Goal: Task Accomplishment & Management: Complete application form

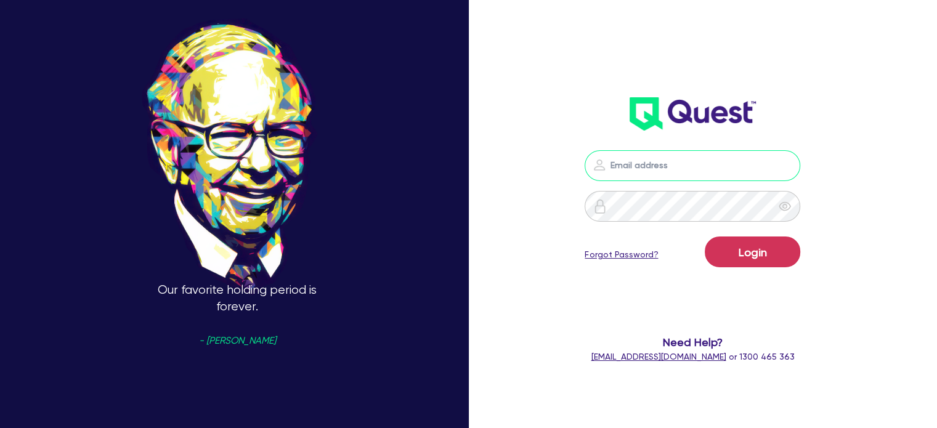
click at [681, 158] on input "email" at bounding box center [693, 165] width 216 height 31
type input "[EMAIL_ADDRESS][PERSON_NAME][DOMAIN_NAME]"
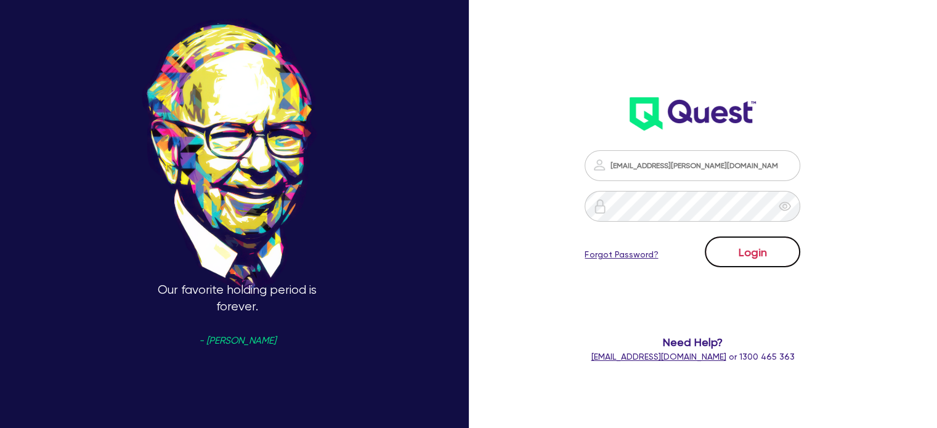
click at [736, 245] on button "Login" at bounding box center [753, 252] width 96 height 31
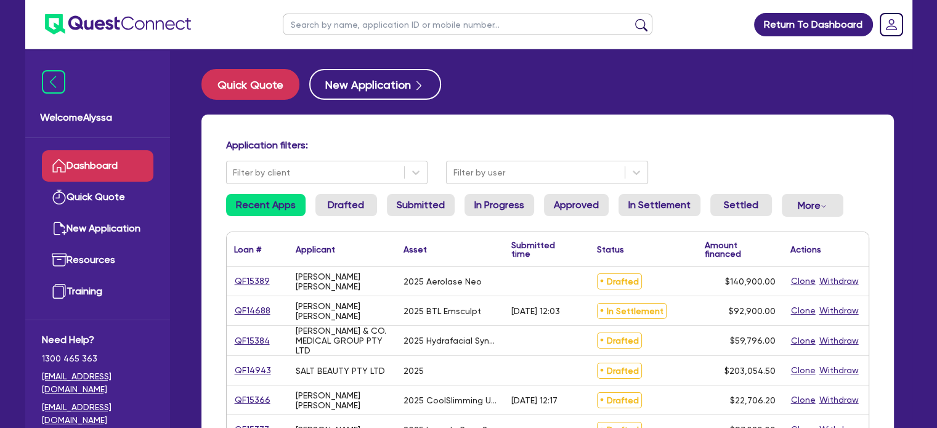
click at [364, 24] on input "text" at bounding box center [468, 25] width 370 height 22
type input "[PERSON_NAME]"
click at [632, 18] on button "submit" at bounding box center [642, 26] width 20 height 17
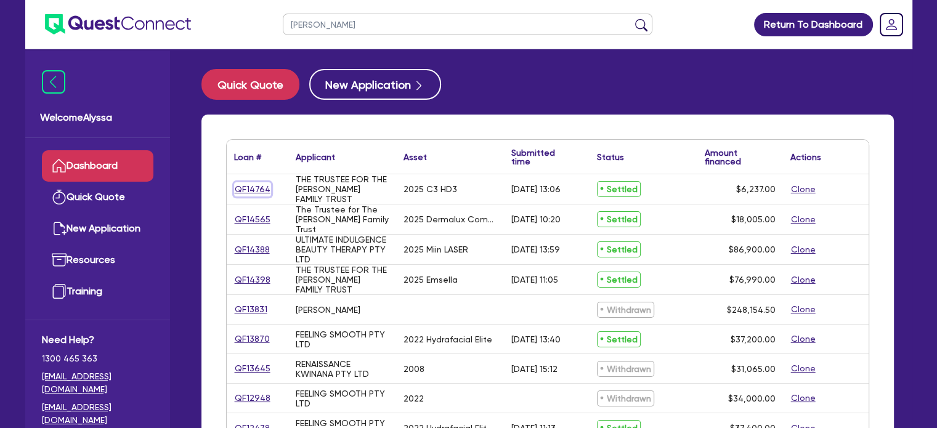
click at [253, 187] on link "QF14764" at bounding box center [252, 189] width 37 height 14
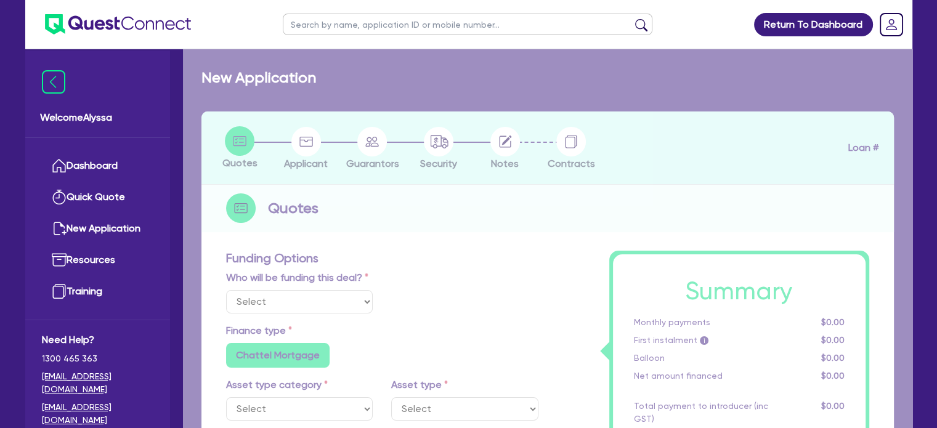
select select "Other"
select select "TERTIARY_ASSETS"
type input "2025"
radio input "true"
type input "6,237"
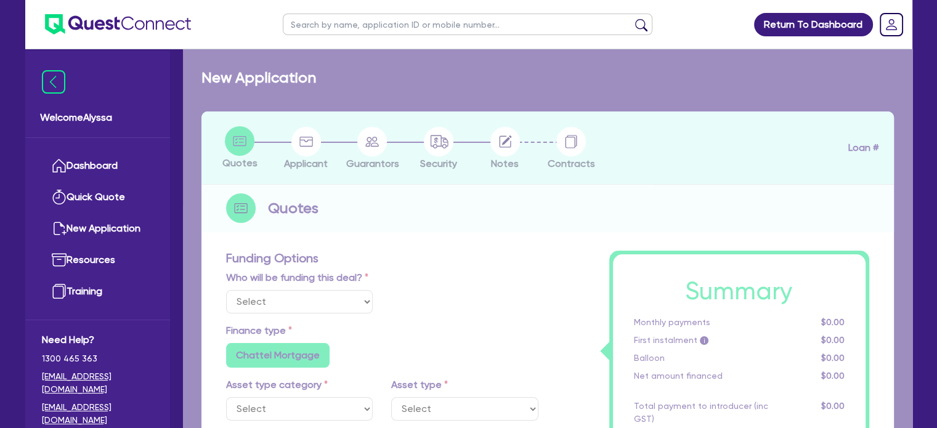
type input "7.27"
type input "453.6"
radio input "true"
type input "12"
type input "350"
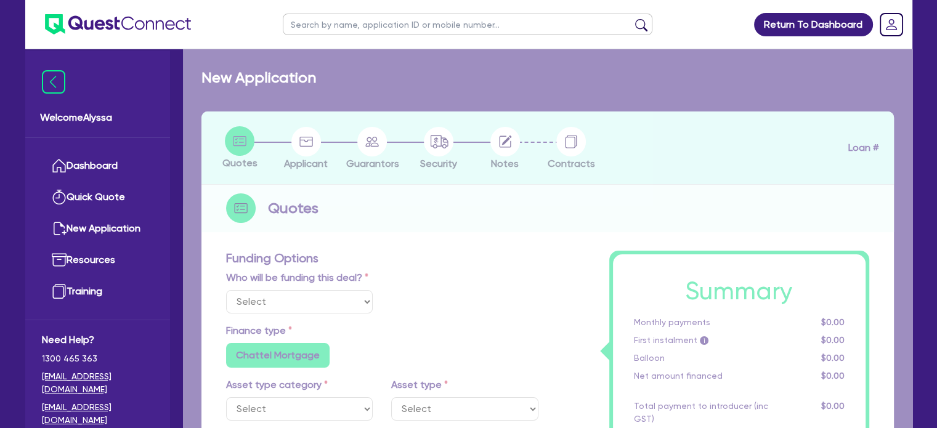
radio input "false"
select select "BEAUTY_EQUIPMENT"
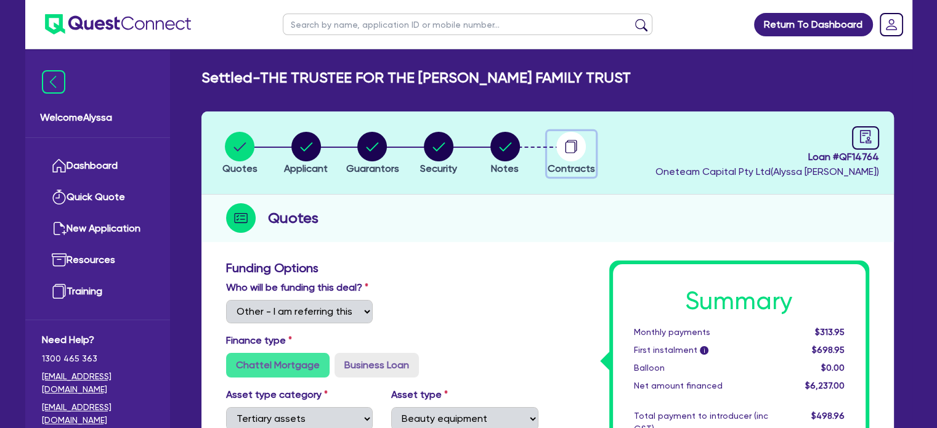
click at [569, 157] on circle "button" at bounding box center [571, 147] width 30 height 30
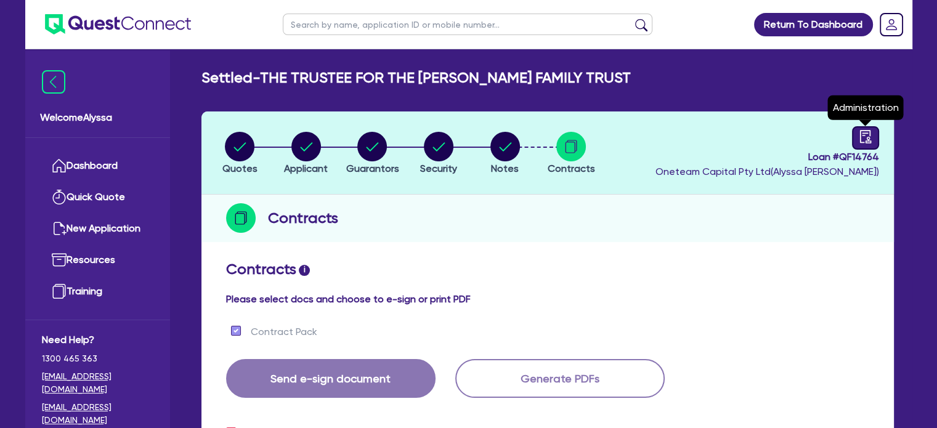
click at [862, 132] on icon "audit" at bounding box center [866, 137] width 14 height 14
select select "SETTLED"
select select "Grenke"
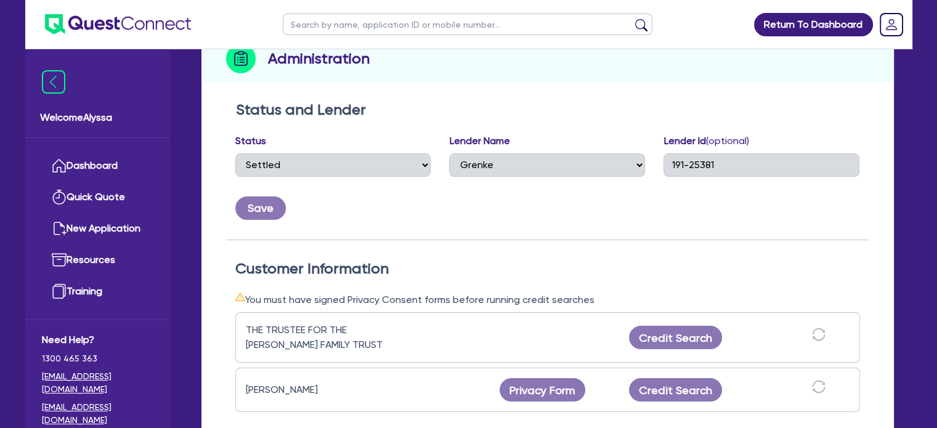
scroll to position [162, 0]
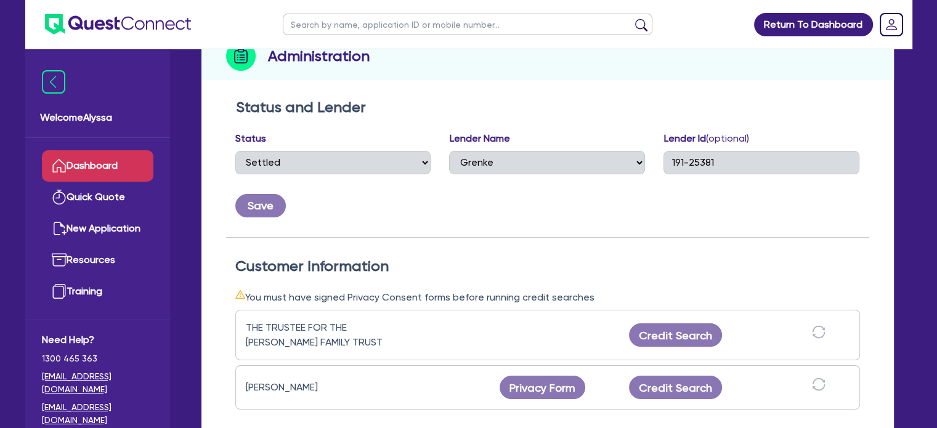
click at [96, 160] on link "Dashboard" at bounding box center [98, 165] width 112 height 31
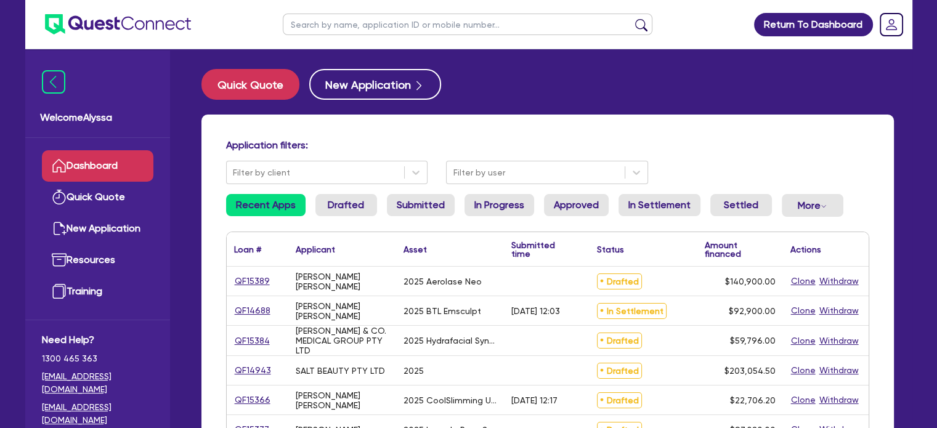
click at [309, 22] on input "text" at bounding box center [468, 25] width 370 height 22
click at [632, 18] on button "submit" at bounding box center [642, 26] width 20 height 17
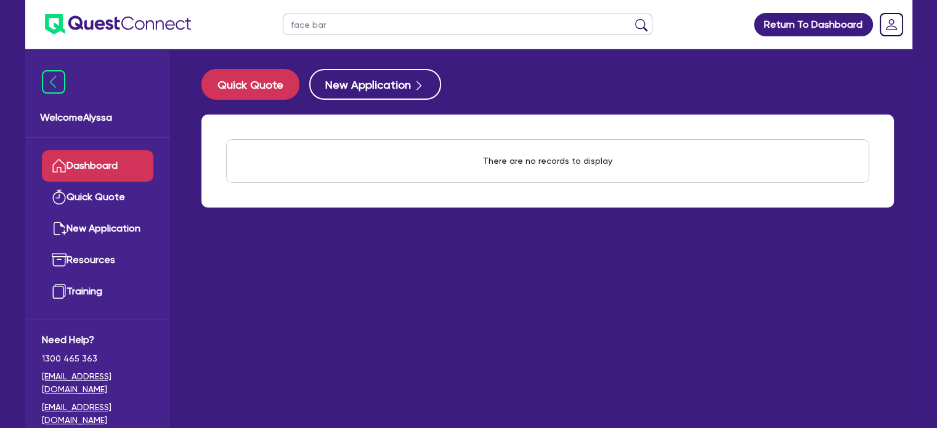
type input "face bar"
click at [632, 18] on button "submit" at bounding box center [642, 26] width 20 height 17
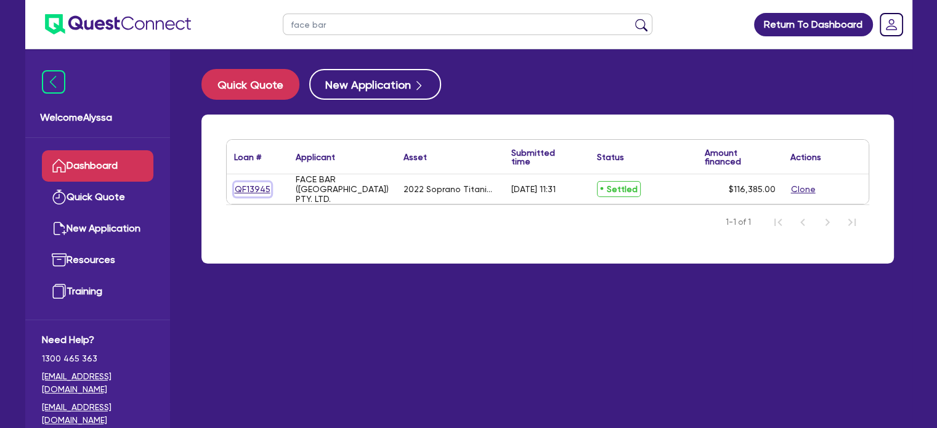
click at [259, 192] on link "QF13945" at bounding box center [252, 189] width 37 height 14
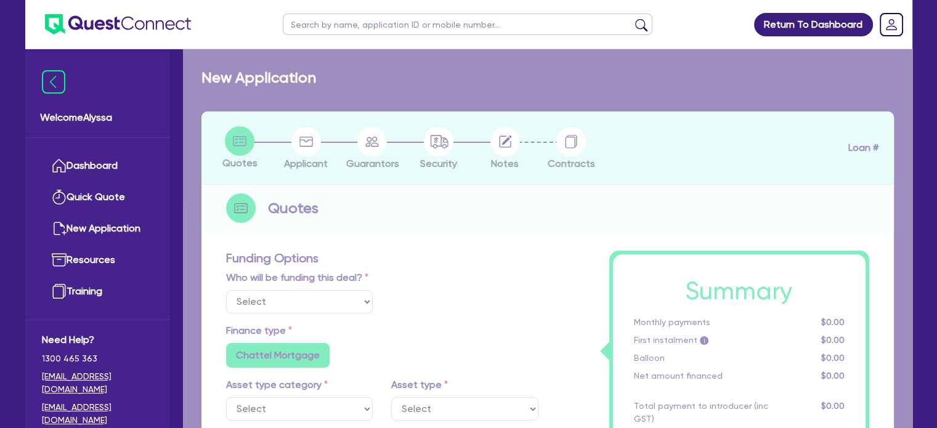
select select "Other"
select select "TERTIARY_ASSETS"
type input "2022"
radio input "true"
type input "121,000"
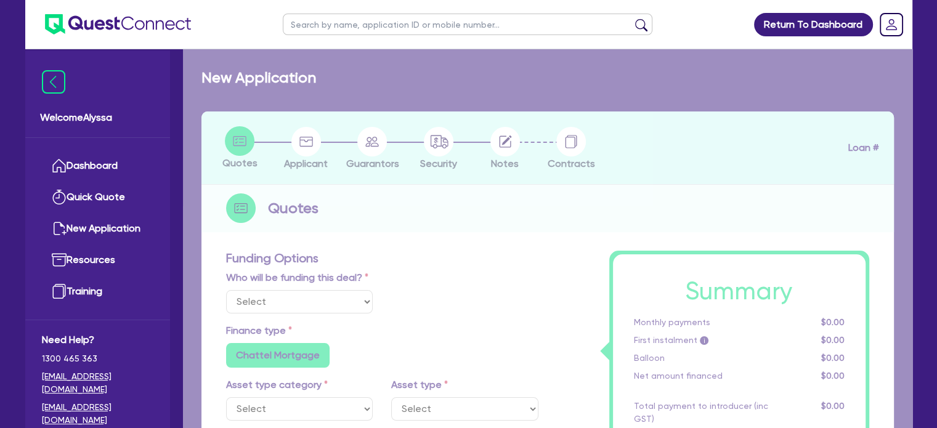
type input "5,000"
type input "3.60"
type input "4,200"
type input "10.5"
type input "350"
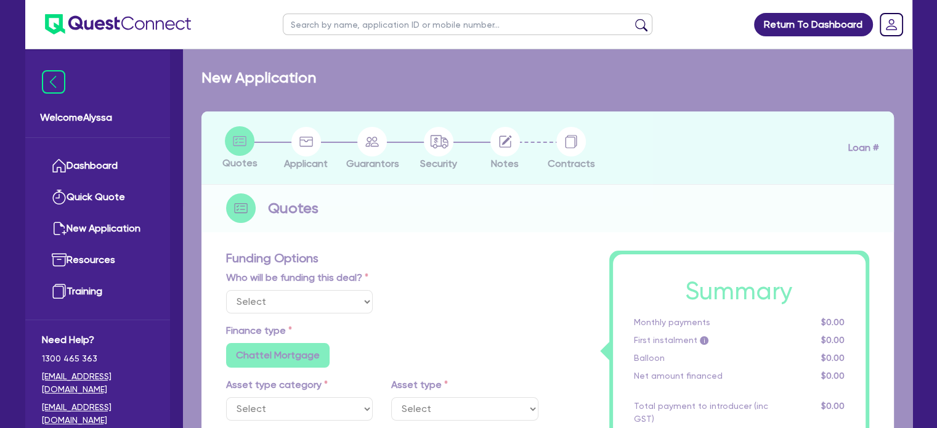
radio input "true"
select select "BEAUTY_EQUIPMENT"
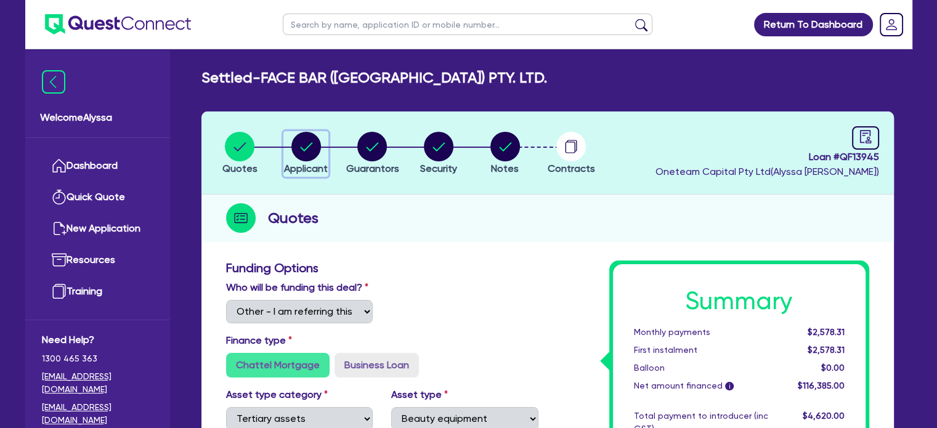
click at [302, 148] on icon "button" at bounding box center [306, 146] width 12 height 9
select select "COMPANY"
select select "HEALTH_BEAUTY"
select select "HAIR_BEAUTY_SALONS"
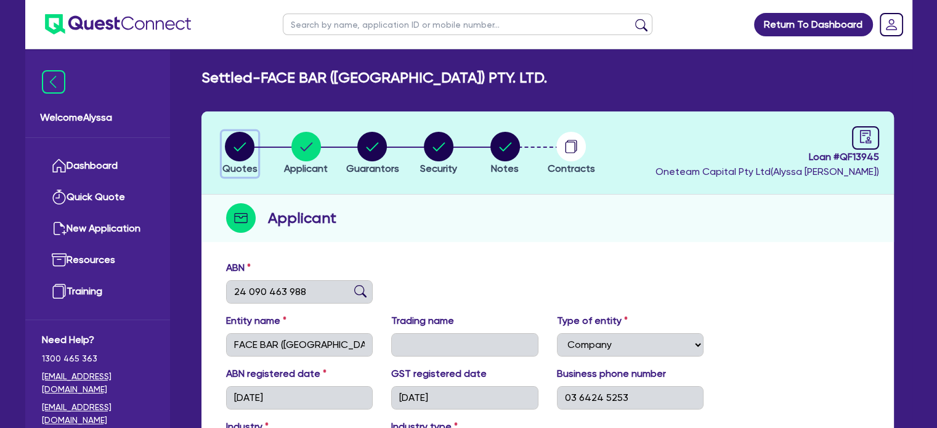
click at [232, 150] on circle "button" at bounding box center [240, 147] width 30 height 30
select select "Other"
select select "TERTIARY_ASSETS"
select select "BEAUTY_EQUIPMENT"
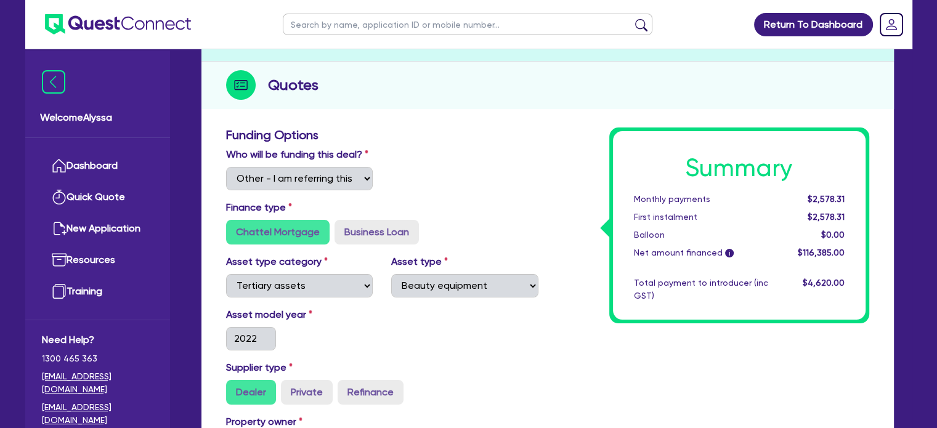
scroll to position [25, 0]
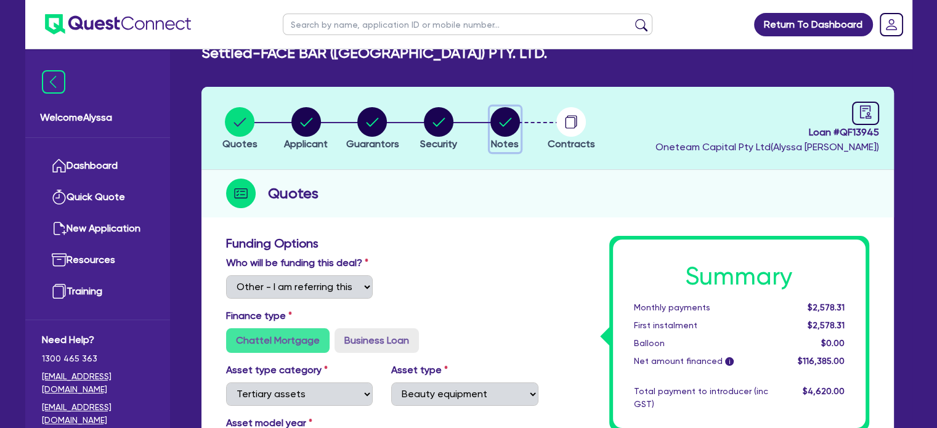
click at [502, 123] on circle "button" at bounding box center [506, 122] width 30 height 30
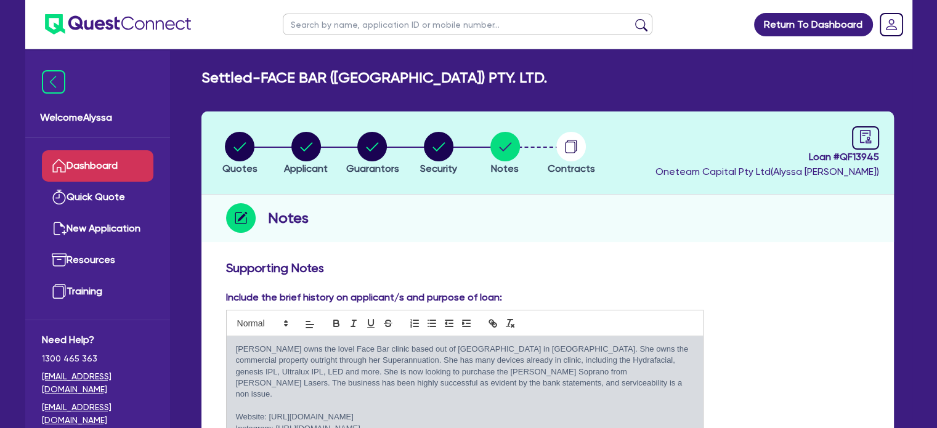
click at [78, 166] on link "Dashboard" at bounding box center [98, 165] width 112 height 31
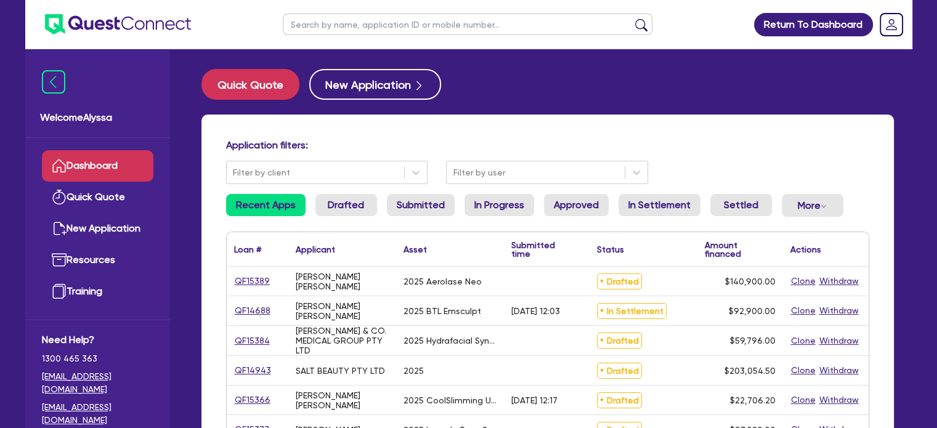
click at [326, 24] on input "text" at bounding box center [468, 25] width 370 height 22
type input "face bar"
click at [632, 18] on button "submit" at bounding box center [642, 26] width 20 height 17
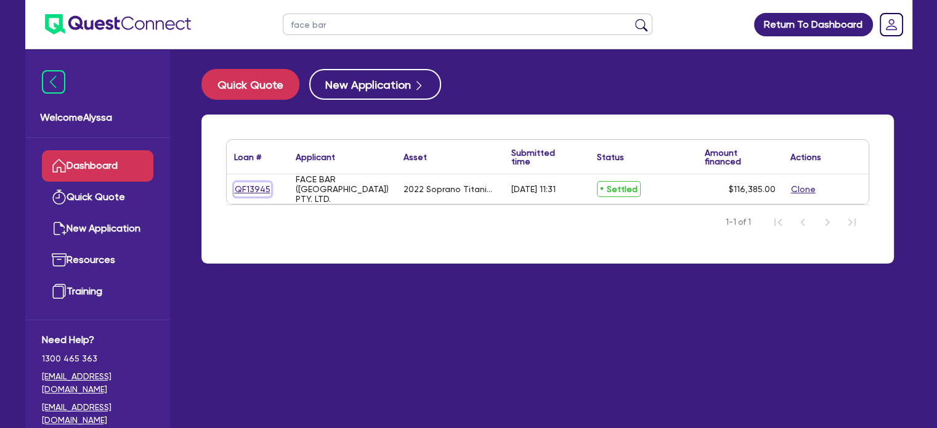
click at [247, 190] on link "QF13945" at bounding box center [252, 189] width 37 height 14
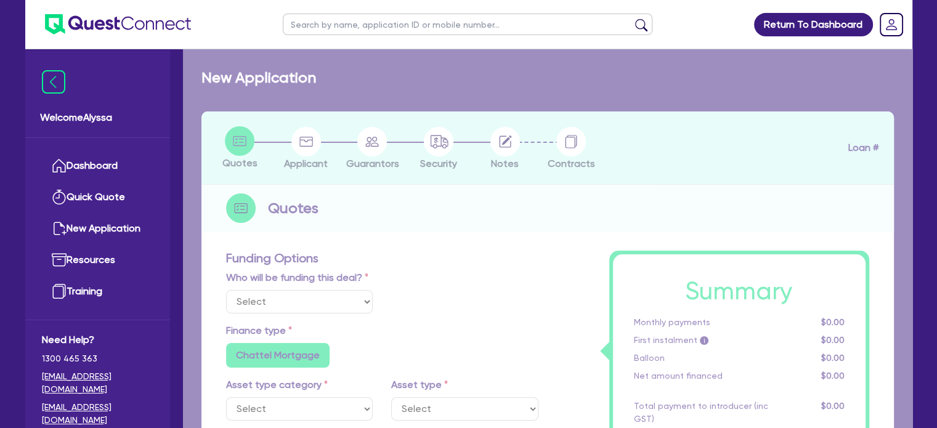
select select "Other"
select select "TERTIARY_ASSETS"
type input "2022"
radio input "true"
type input "121,000"
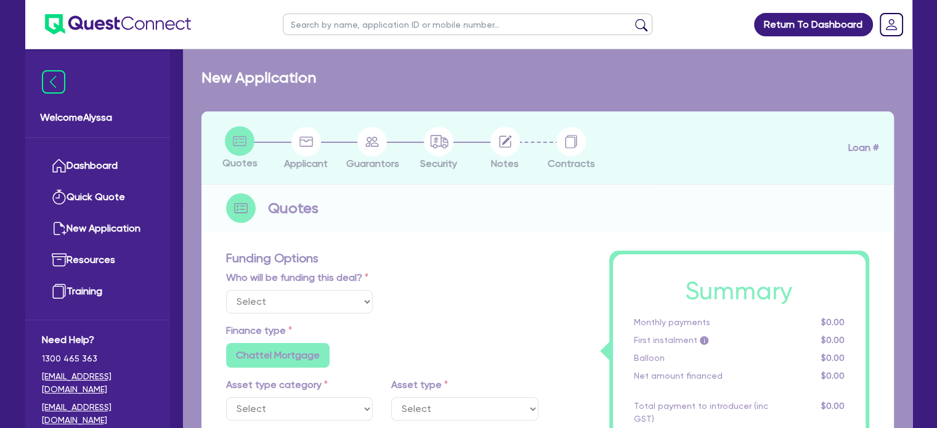
type input "5,000"
type input "3.60"
type input "4,200"
type input "10.5"
type input "350"
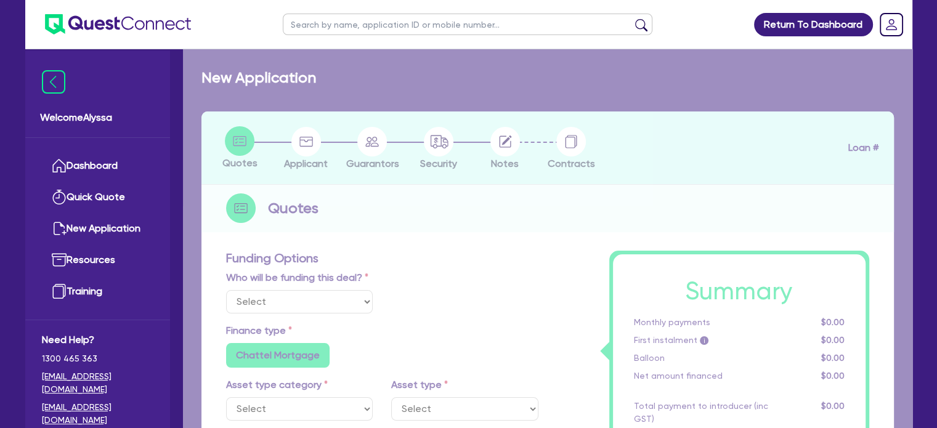
radio input "true"
select select "BEAUTY_EQUIPMENT"
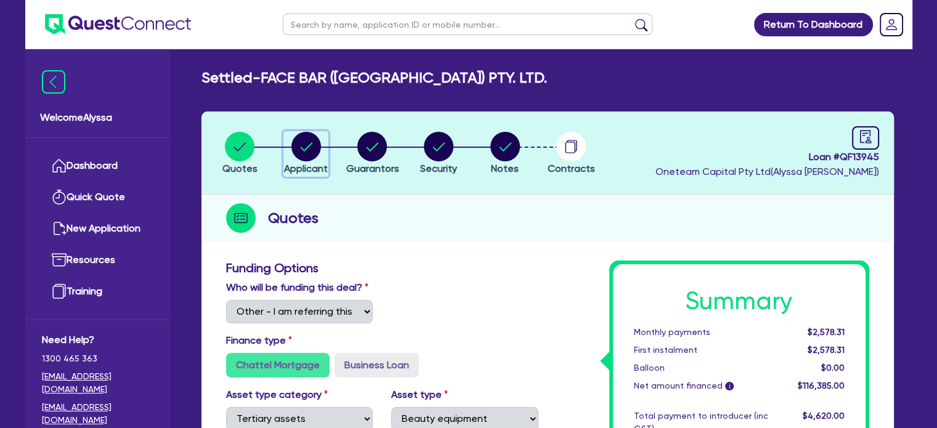
click at [308, 150] on circle "button" at bounding box center [306, 147] width 30 height 30
select select "COMPANY"
select select "HEALTH_BEAUTY"
select select "HAIR_BEAUTY_SALONS"
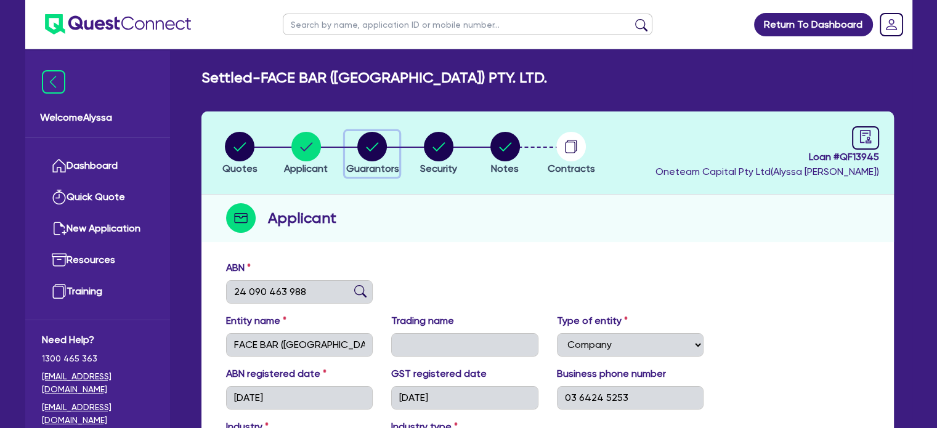
click at [381, 148] on circle "button" at bounding box center [372, 147] width 30 height 30
select select "MRS"
select select "TAS"
select select "MARRIED"
select select "PROPERTY"
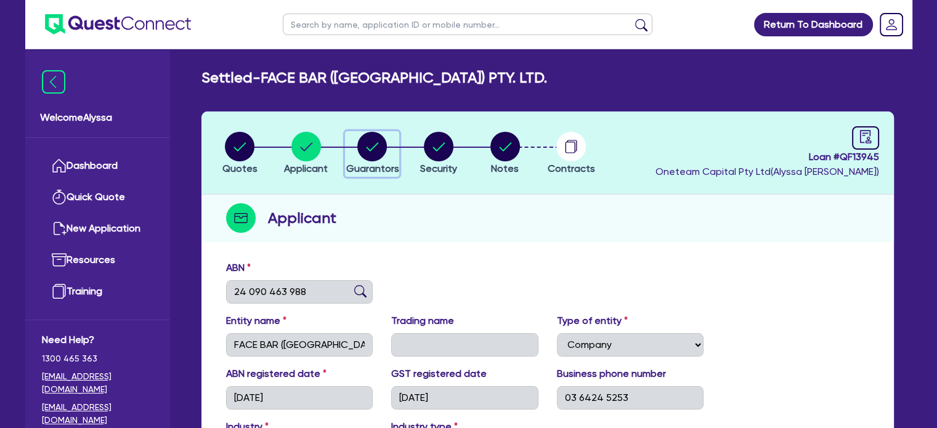
select select "INVESTMENT_PROPERTY"
select select "EQUIPMENT"
select select "MORTGAGE"
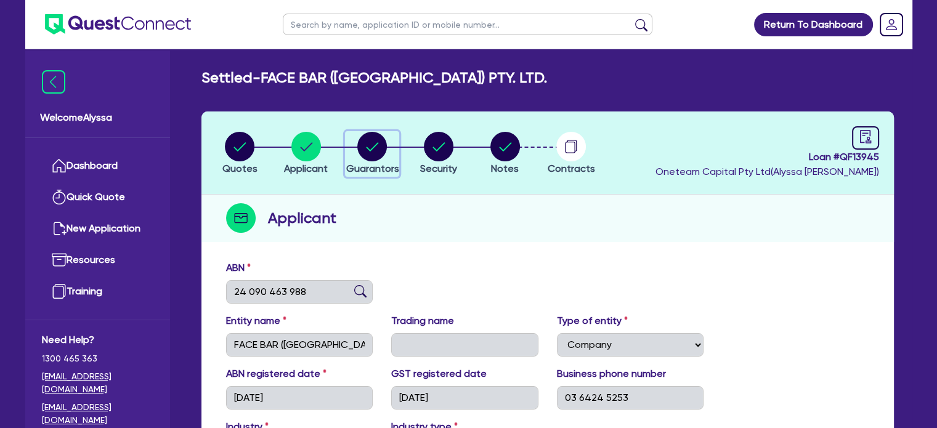
select select "CREDIT_CARD"
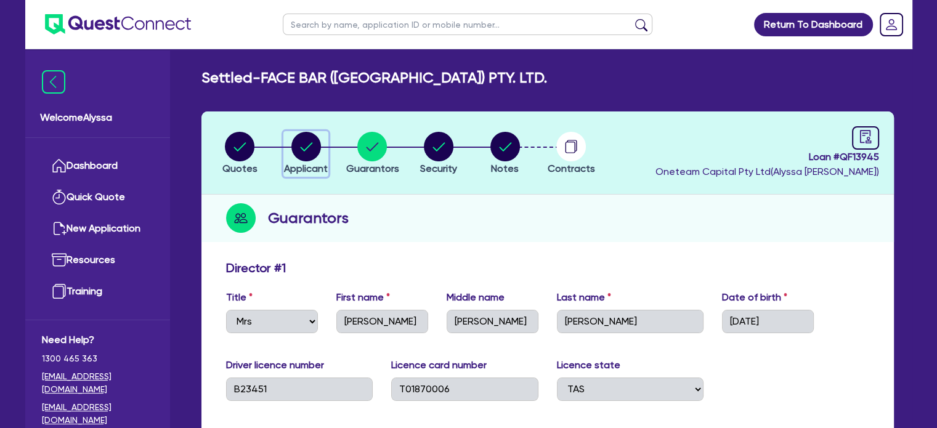
click at [303, 147] on circle "button" at bounding box center [306, 147] width 30 height 30
select select "COMPANY"
select select "HEALTH_BEAUTY"
select select "HAIR_BEAUTY_SALONS"
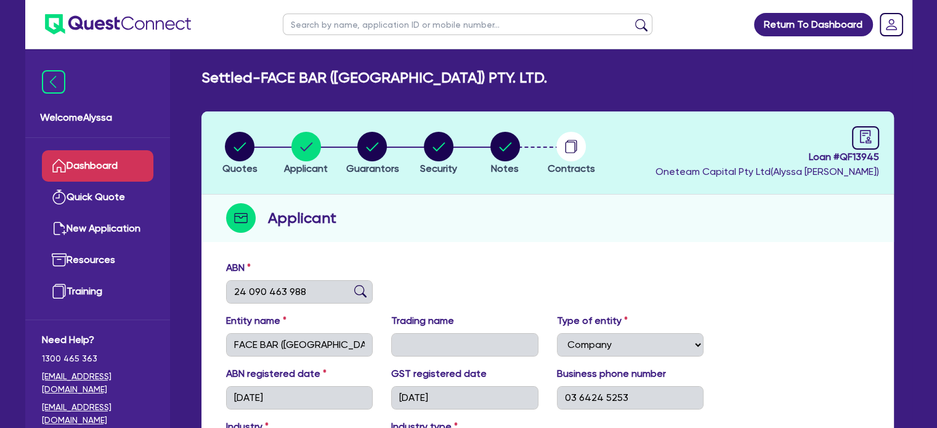
click at [114, 164] on link "Dashboard" at bounding box center [98, 165] width 112 height 31
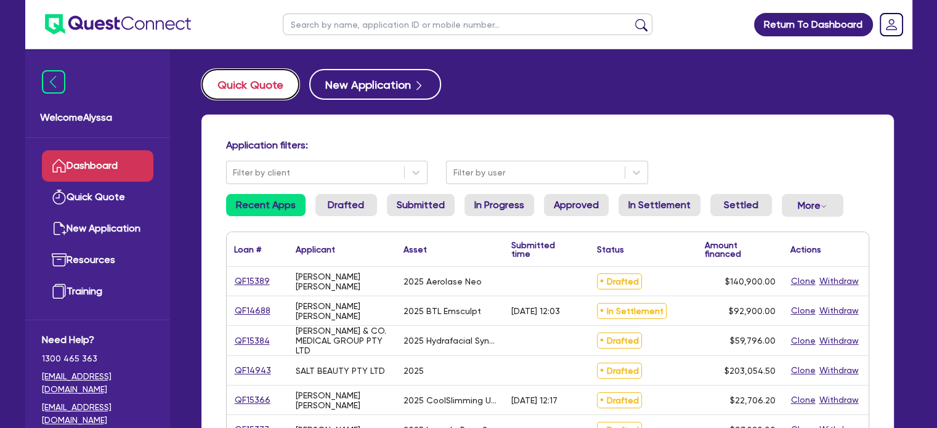
click at [258, 80] on button "Quick Quote" at bounding box center [251, 84] width 98 height 31
select select "Other"
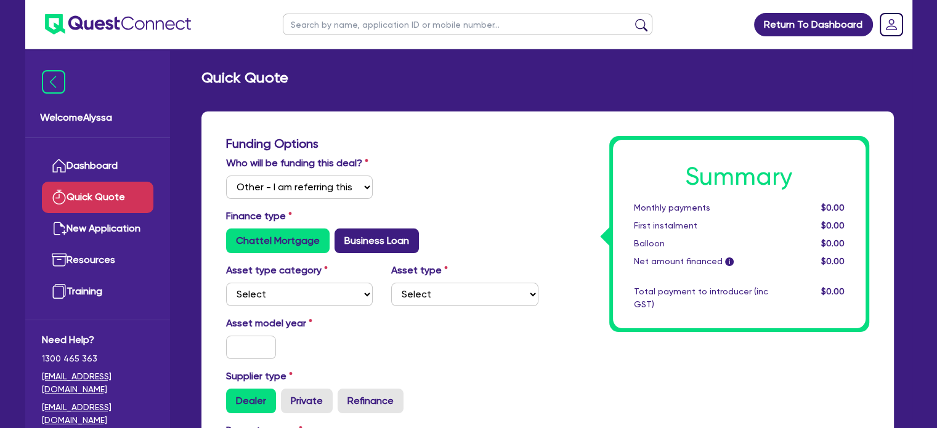
click at [353, 240] on label "Business Loan" at bounding box center [377, 241] width 84 height 25
click at [343, 237] on input "Business Loan" at bounding box center [339, 233] width 8 height 8
radio input "true"
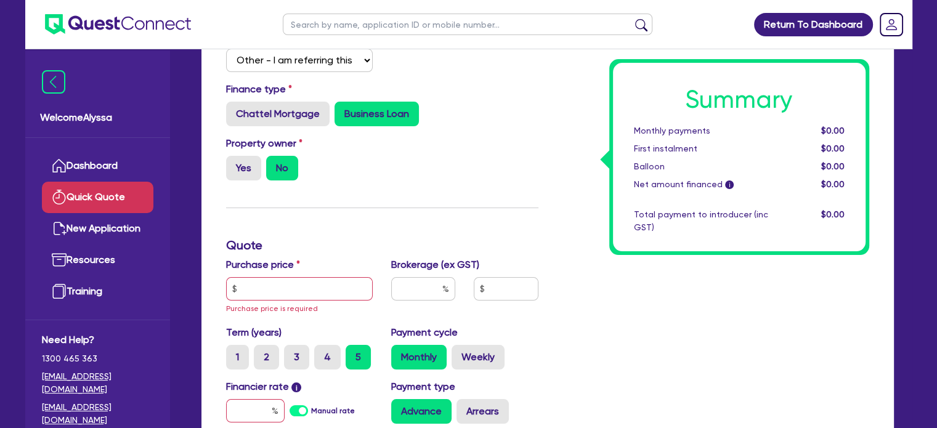
scroll to position [126, 0]
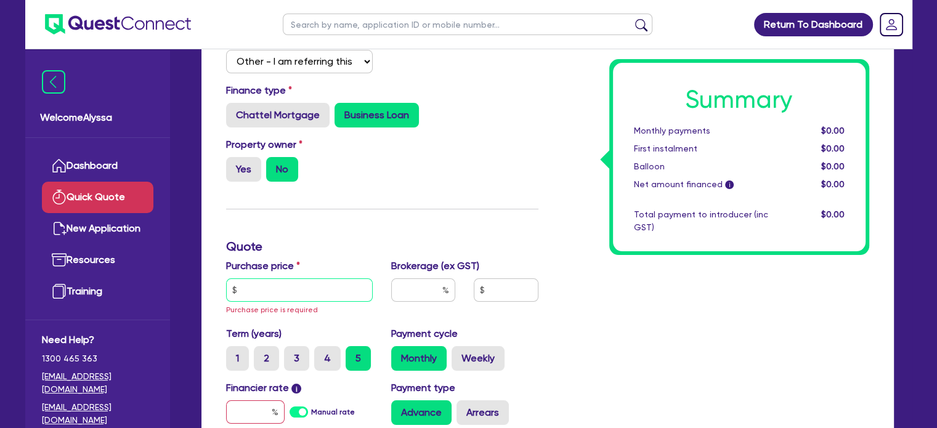
click at [271, 290] on input "text" at bounding box center [299, 290] width 147 height 23
paste input "143,550"
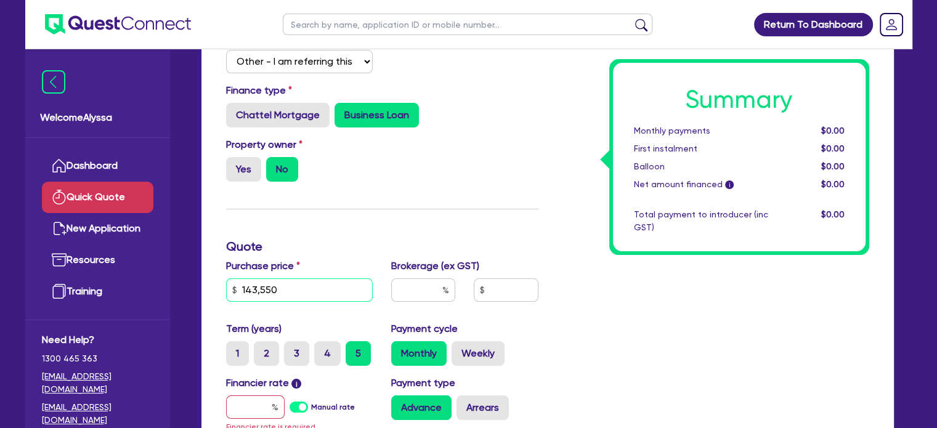
type input "143,550"
click at [424, 295] on input "text" at bounding box center [423, 290] width 64 height 23
type input "4"
click at [248, 407] on input "text" at bounding box center [255, 407] width 59 height 23
type input "1"
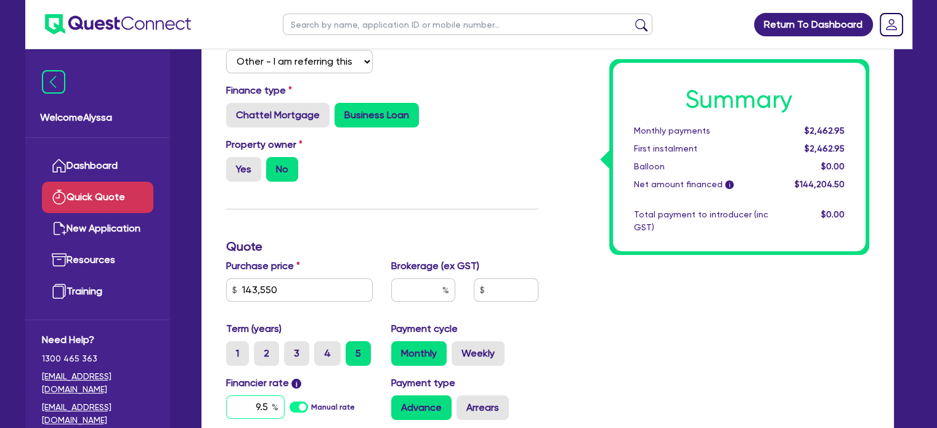
type input "9.5"
click at [420, 288] on input "text" at bounding box center [423, 290] width 64 height 23
click at [667, 337] on div "Summary Monthly payments $3,004.78 First instalment $3,004.78 Balloon $0.00 Net…" at bounding box center [713, 273] width 331 height 527
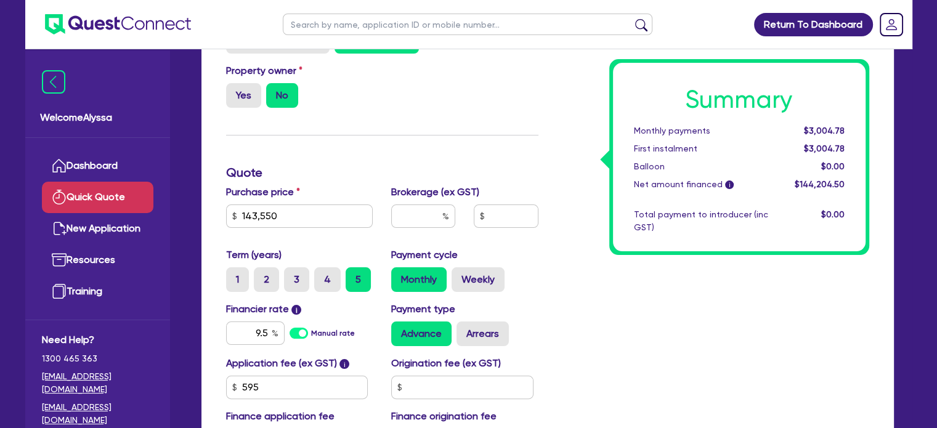
scroll to position [328, 0]
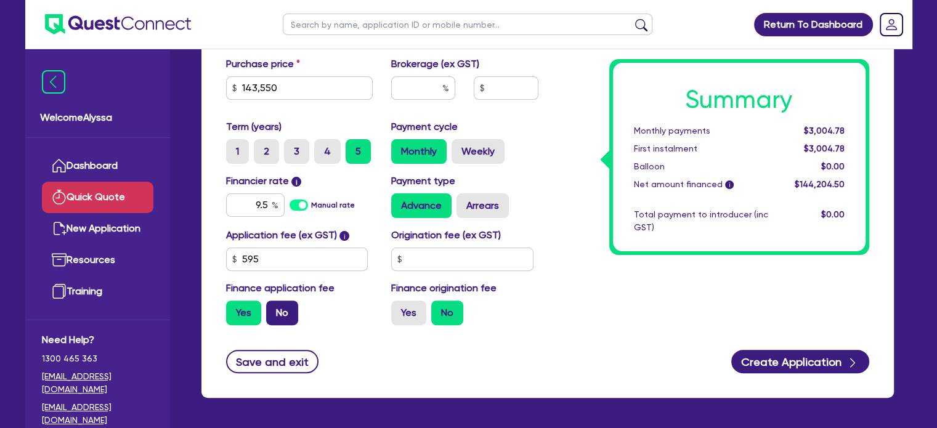
click at [281, 314] on label "No" at bounding box center [282, 313] width 32 height 25
click at [274, 309] on input "No" at bounding box center [270, 305] width 8 height 8
radio input "true"
click at [266, 206] on input "9.5" at bounding box center [255, 205] width 59 height 23
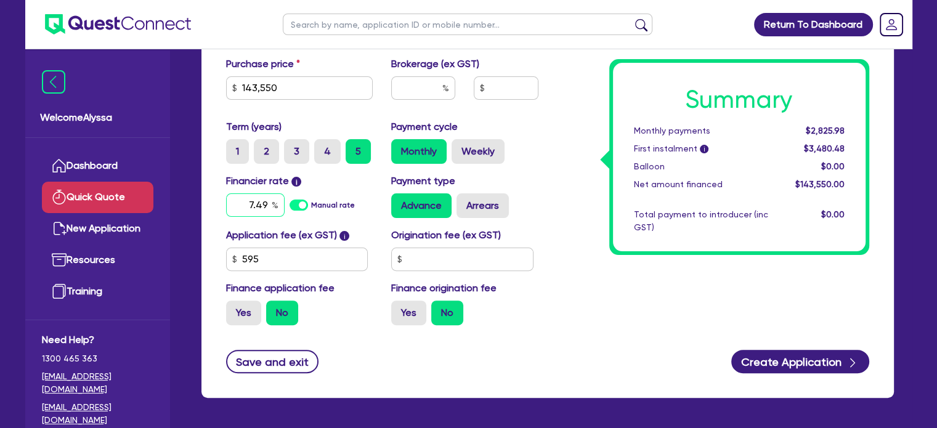
type input "7.49"
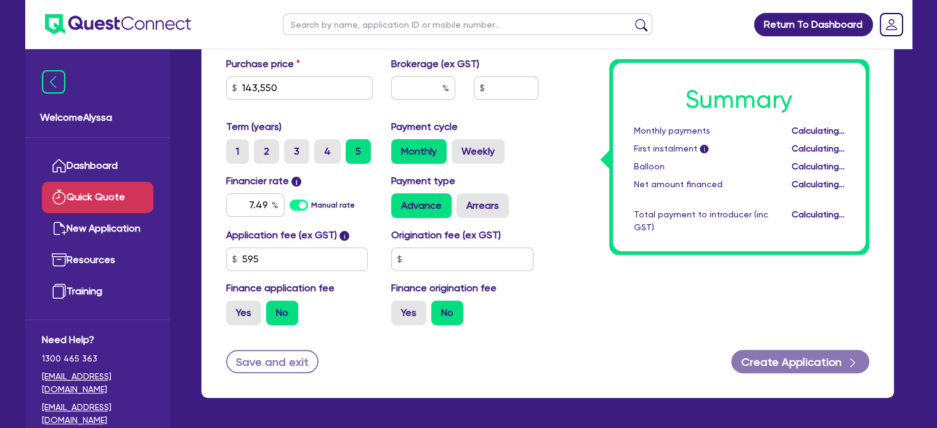
click at [547, 126] on div "Payment cycle Monthly Weekly" at bounding box center [465, 142] width 166 height 44
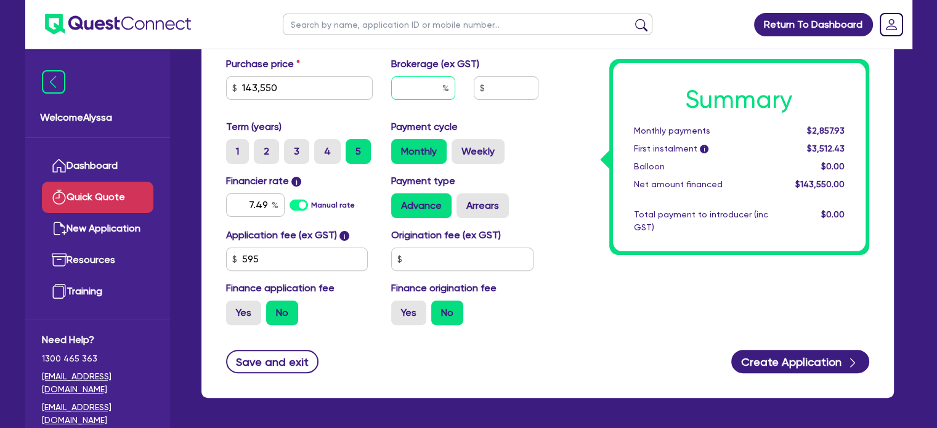
click at [434, 83] on input "text" at bounding box center [423, 87] width 64 height 23
type input "4"
type input "5,742"
click at [536, 198] on div "Advance Arrears" at bounding box center [464, 206] width 147 height 25
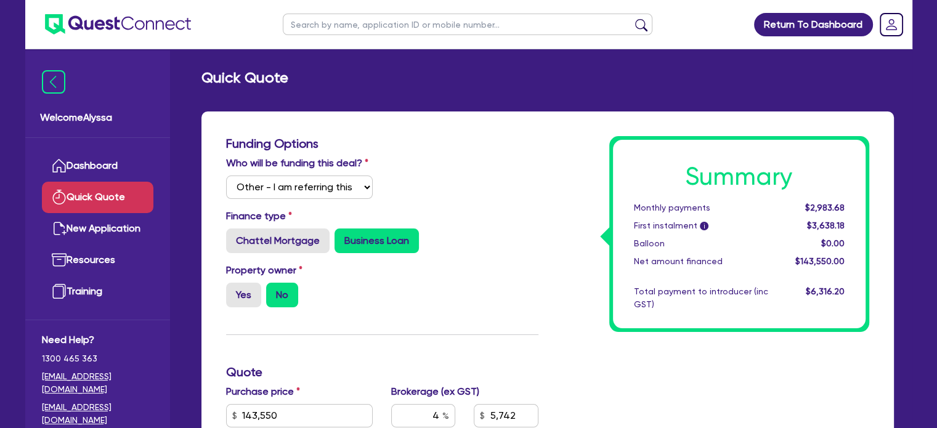
click at [338, 29] on input "text" at bounding box center [468, 25] width 370 height 22
type input "[PERSON_NAME]"
click button "submit" at bounding box center [642, 26] width 20 height 17
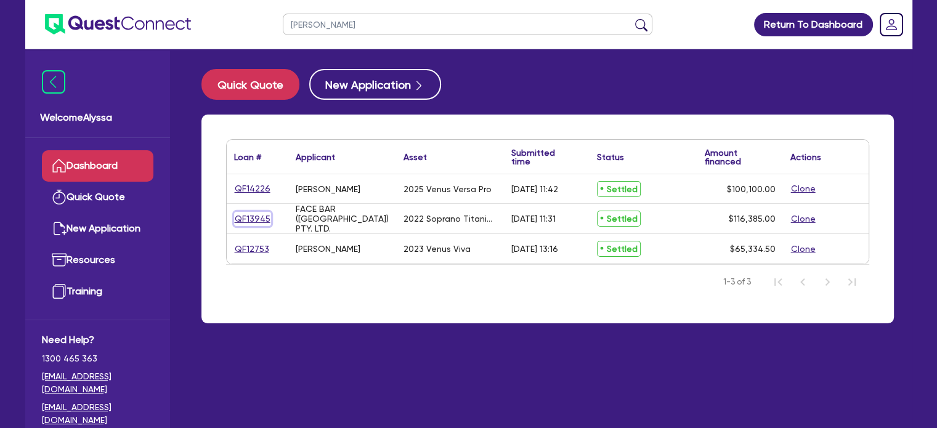
click at [255, 219] on link "QF13945" at bounding box center [252, 219] width 37 height 14
select select "Other"
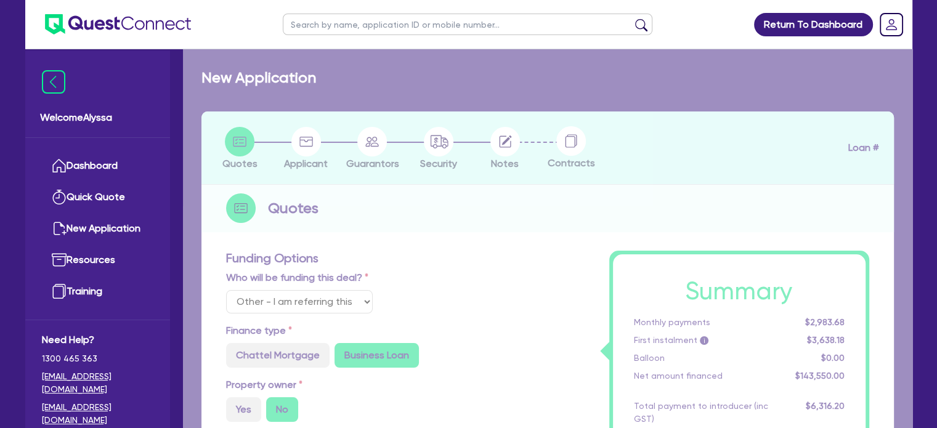
radio input "true"
select select "TERTIARY_ASSETS"
type input "2022"
radio input "true"
type input "121,000"
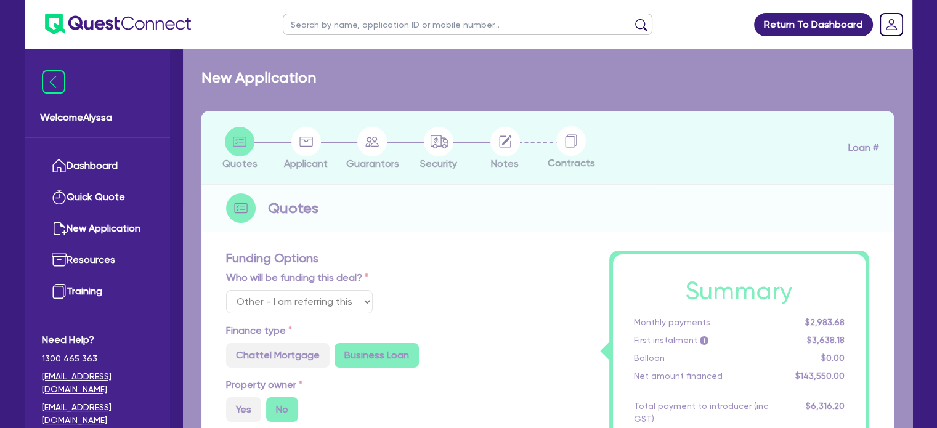
type input "5,000"
type input "3.60"
type input "4,200"
type input "10.5"
type input "350"
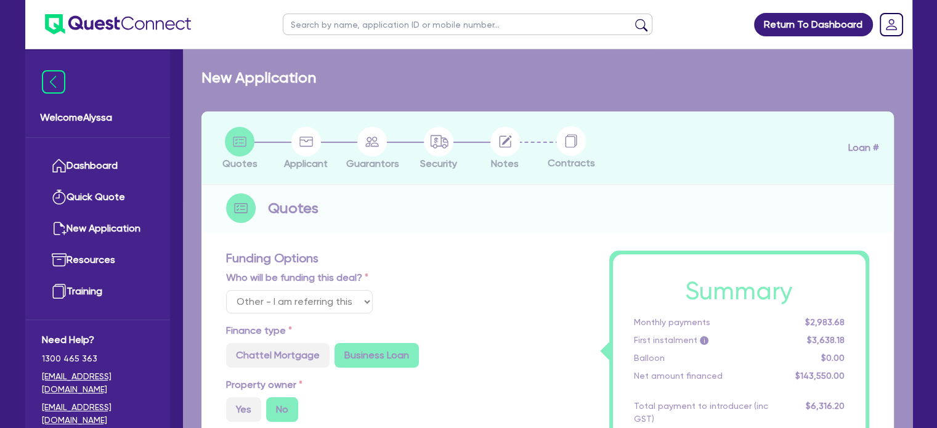
radio input "true"
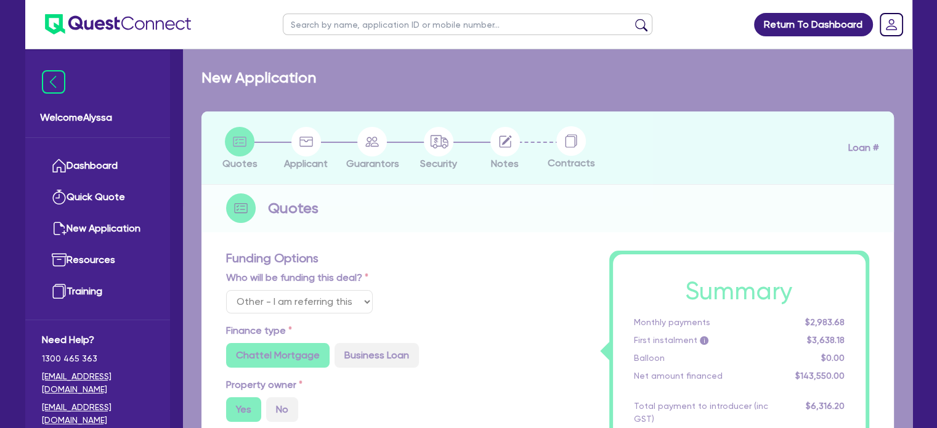
select select "BEAUTY_EQUIPMENT"
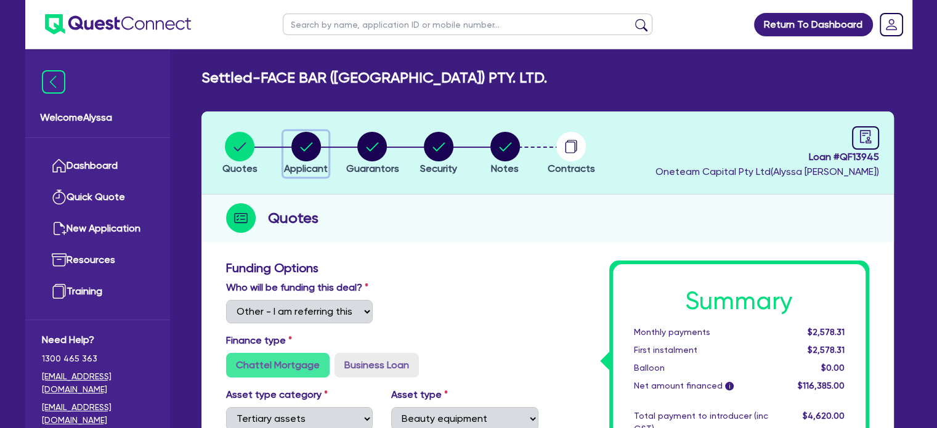
click at [313, 157] on circle "button" at bounding box center [306, 147] width 30 height 30
select select "COMPANY"
select select "HEALTH_BEAUTY"
select select "HAIR_BEAUTY_SALONS"
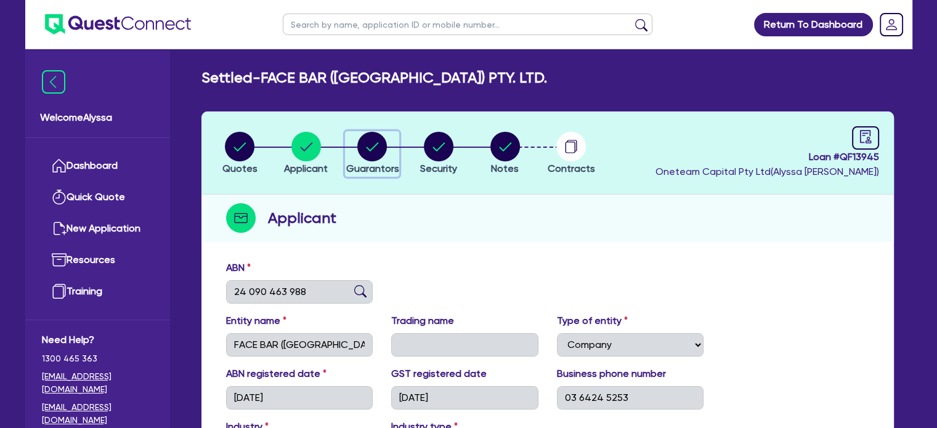
click at [377, 140] on circle "button" at bounding box center [372, 147] width 30 height 30
select select "MRS"
select select "TAS"
select select "MARRIED"
select select "PROPERTY"
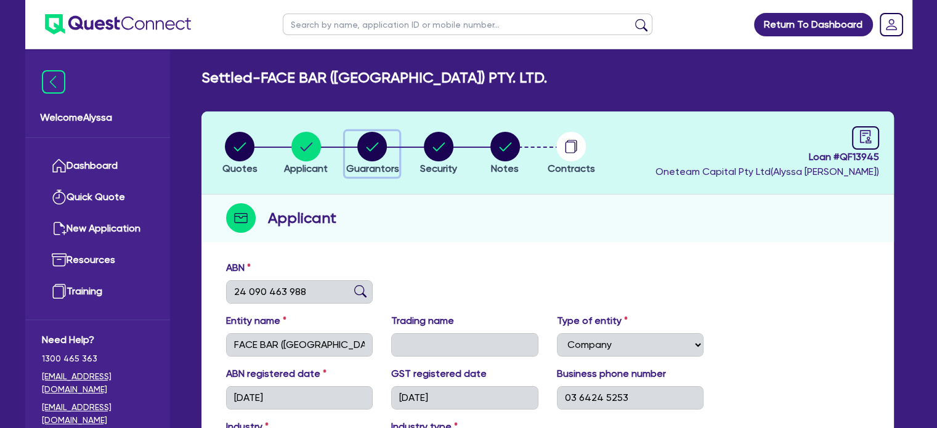
select select "INVESTMENT_PROPERTY"
select select "EQUIPMENT"
select select "MORTGAGE"
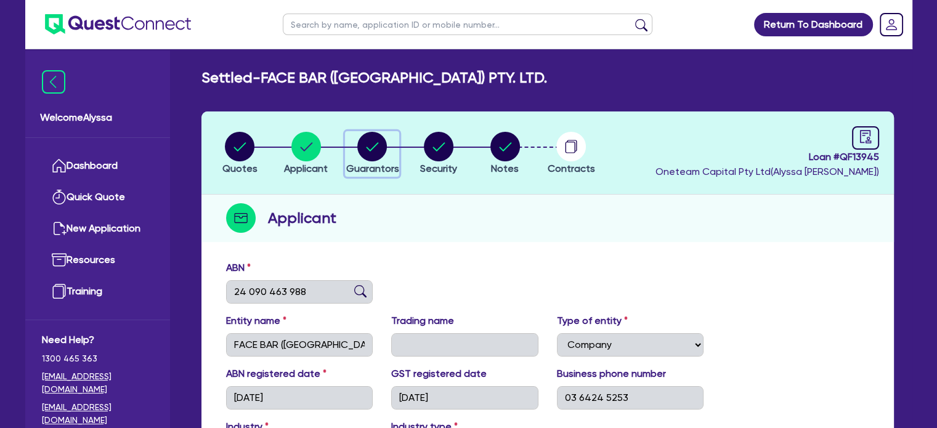
select select "CREDIT_CARD"
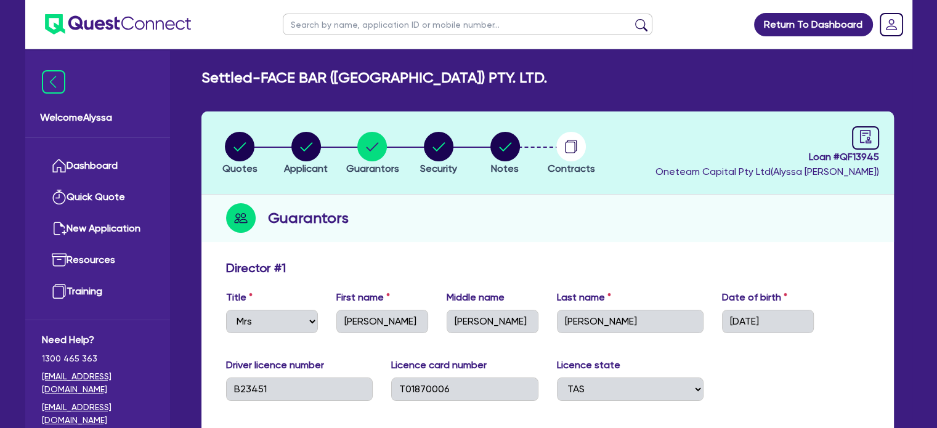
click at [500, 26] on input "text" at bounding box center [468, 25] width 370 height 22
type input "[PERSON_NAME]"
click button "submit" at bounding box center [642, 26] width 20 height 17
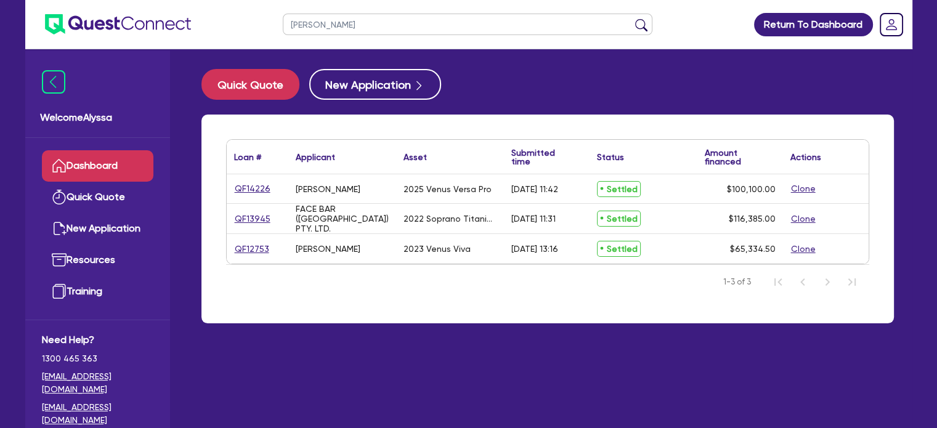
drag, startPoint x: 348, startPoint y: 23, endPoint x: 224, endPoint y: 9, distance: 124.1
click at [224, 9] on header "[PERSON_NAME] Return To Dashboard Edit Profile Logout" at bounding box center [468, 24] width 887 height 49
click at [632, 18] on button "submit" at bounding box center [642, 26] width 20 height 17
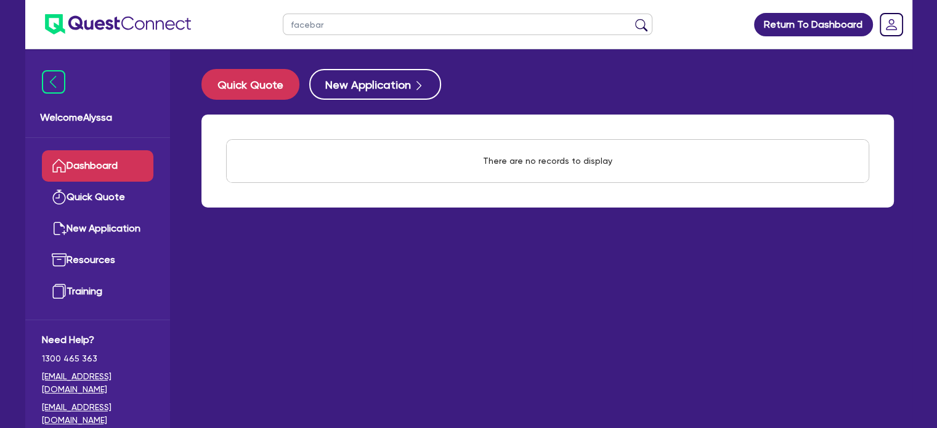
click at [340, 23] on input "facebar" at bounding box center [468, 25] width 370 height 22
type input "face bar"
click at [632, 18] on button "submit" at bounding box center [642, 26] width 20 height 17
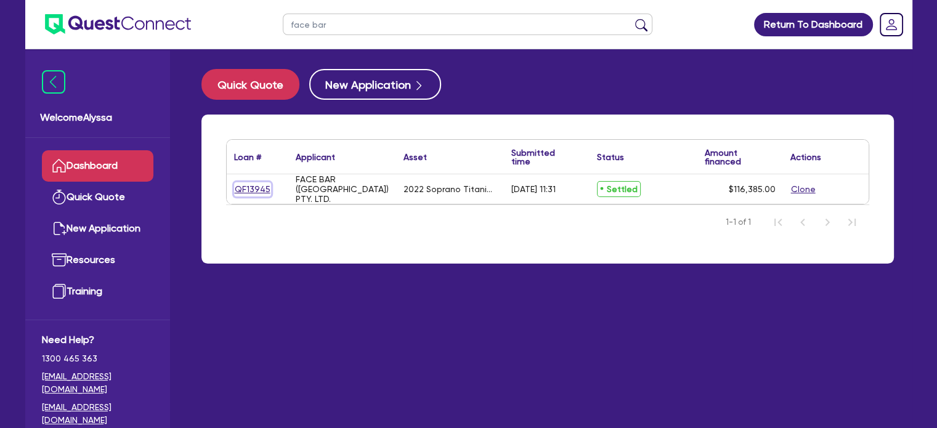
click at [244, 188] on link "QF13945" at bounding box center [252, 189] width 37 height 14
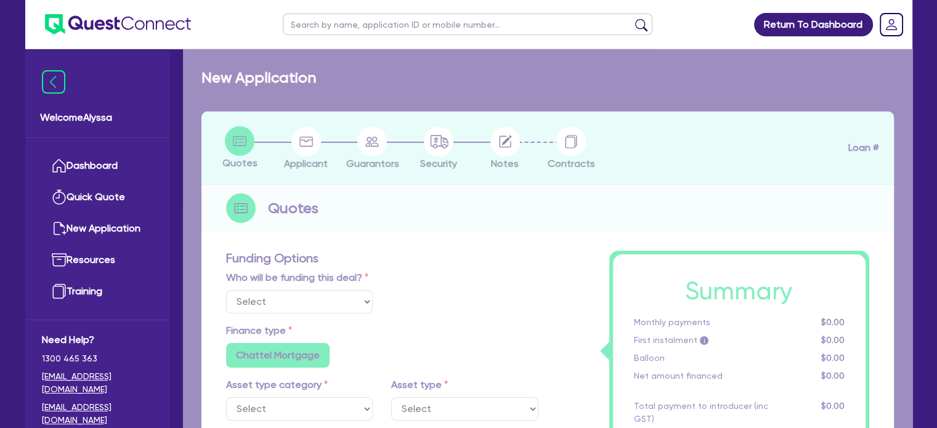
select select "Other"
select select "TERTIARY_ASSETS"
type input "2022"
radio input "true"
type input "121,000"
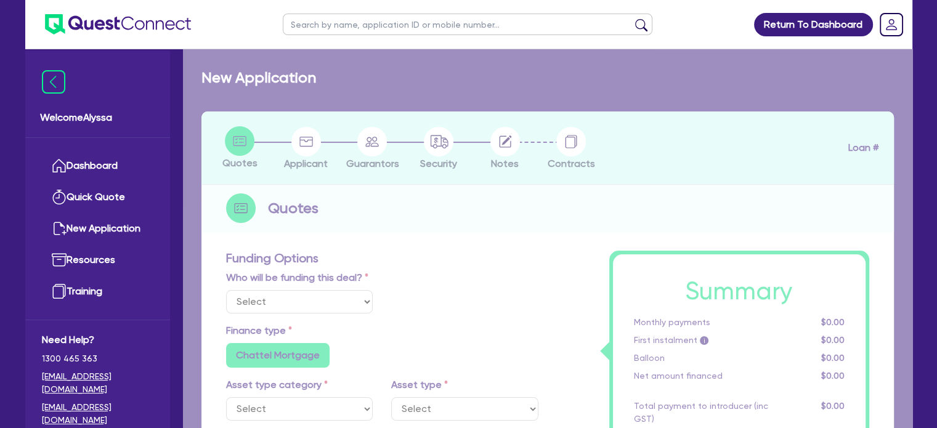
type input "5,000"
type input "3.60"
type input "4,200"
type input "10.5"
type input "350"
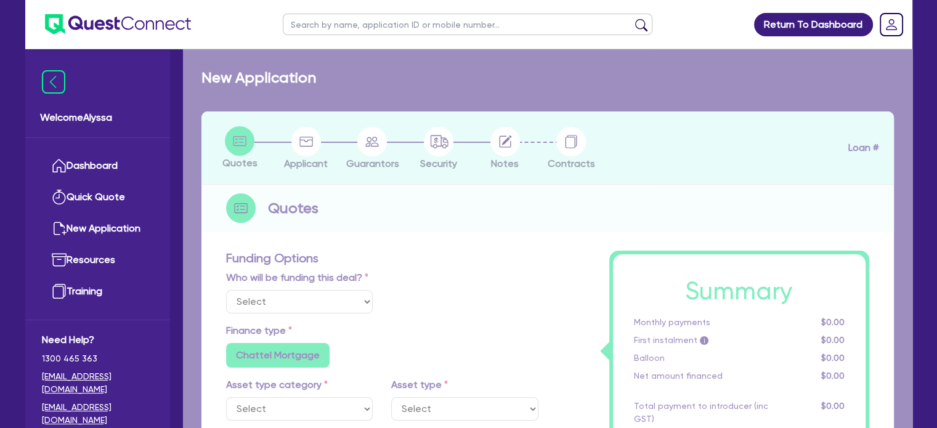
radio input "true"
select select "BEAUTY_EQUIPMENT"
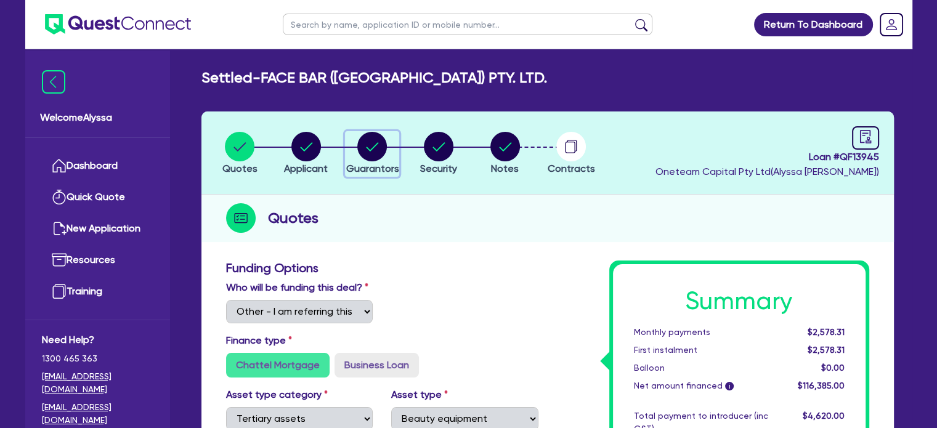
click at [379, 141] on circle "button" at bounding box center [372, 147] width 30 height 30
select select "MRS"
select select "TAS"
select select "MARRIED"
select select "PROPERTY"
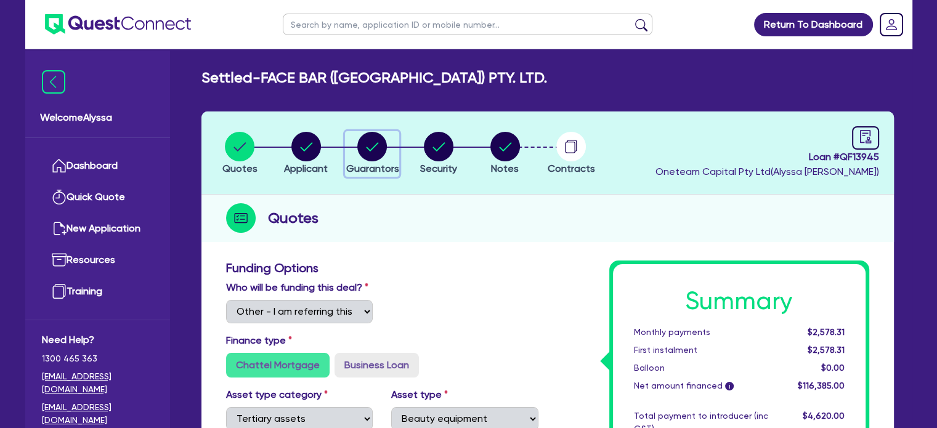
select select "INVESTMENT_PROPERTY"
select select "EQUIPMENT"
select select "MORTGAGE"
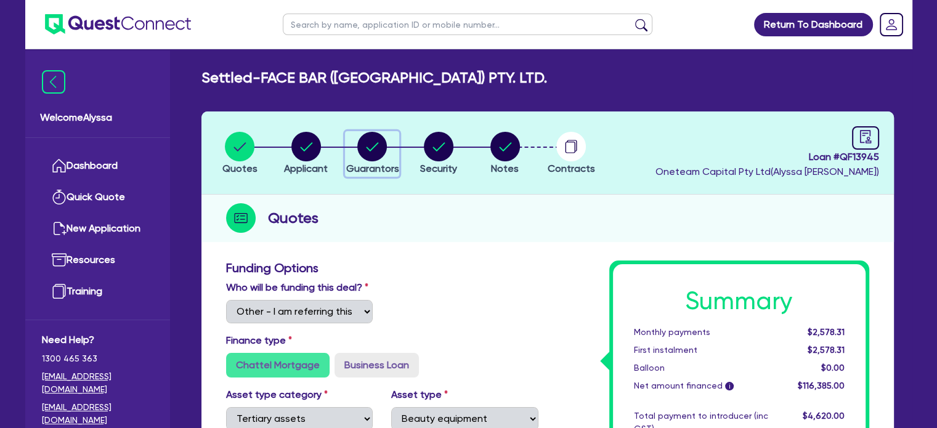
select select "CREDIT_CARD"
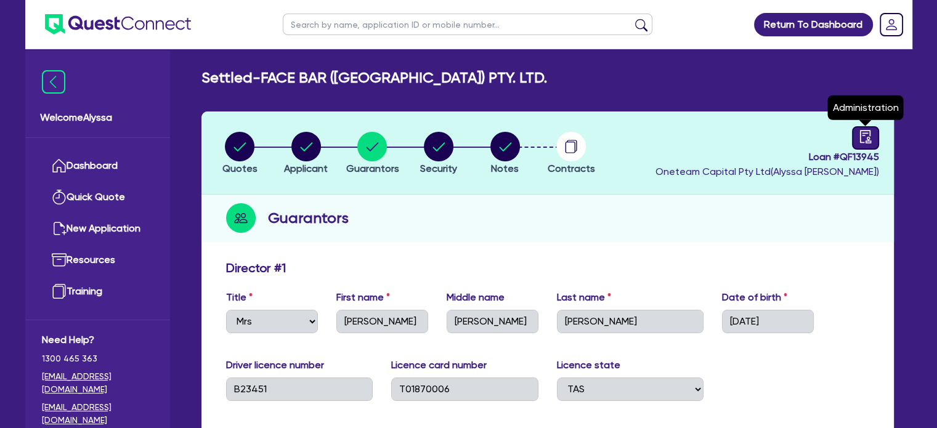
click at [862, 140] on icon "audit" at bounding box center [866, 137] width 14 height 14
select select "SETTLED"
select select "Grenke"
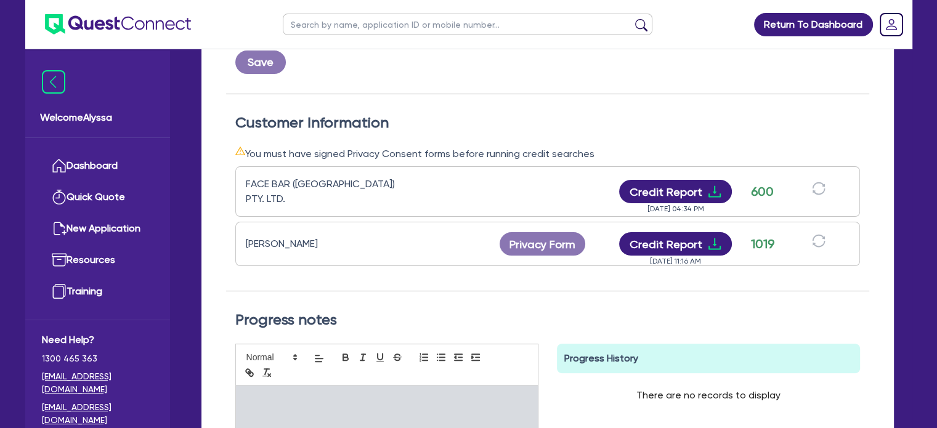
scroll to position [304, 0]
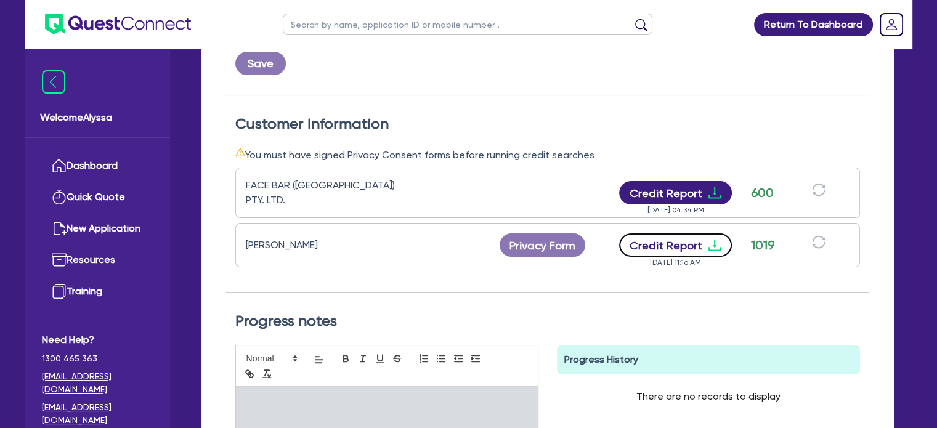
click at [687, 236] on button "Credit Report" at bounding box center [675, 245] width 113 height 23
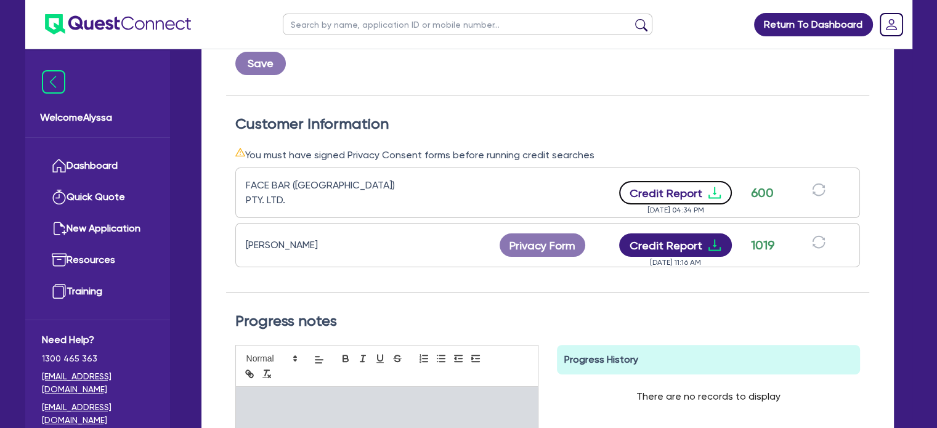
click at [669, 185] on button "Credit Report" at bounding box center [675, 192] width 113 height 23
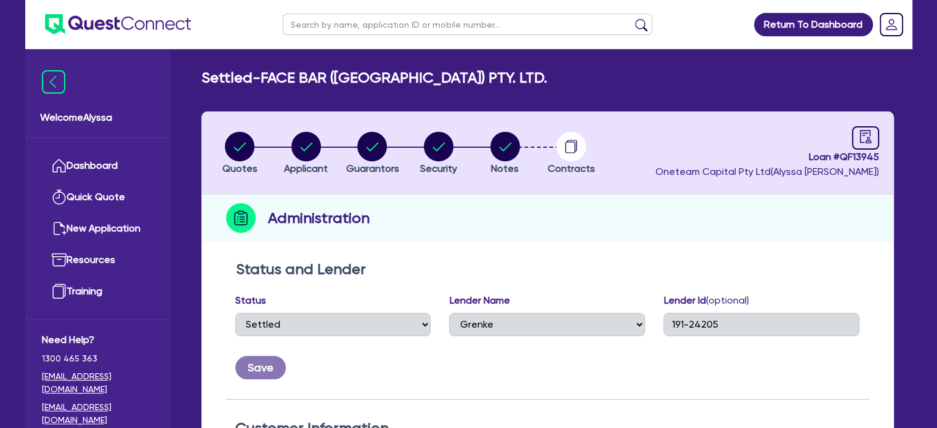
click at [353, 17] on input "text" at bounding box center [468, 25] width 370 height 22
type input "face bar"
click button "submit" at bounding box center [642, 26] width 20 height 17
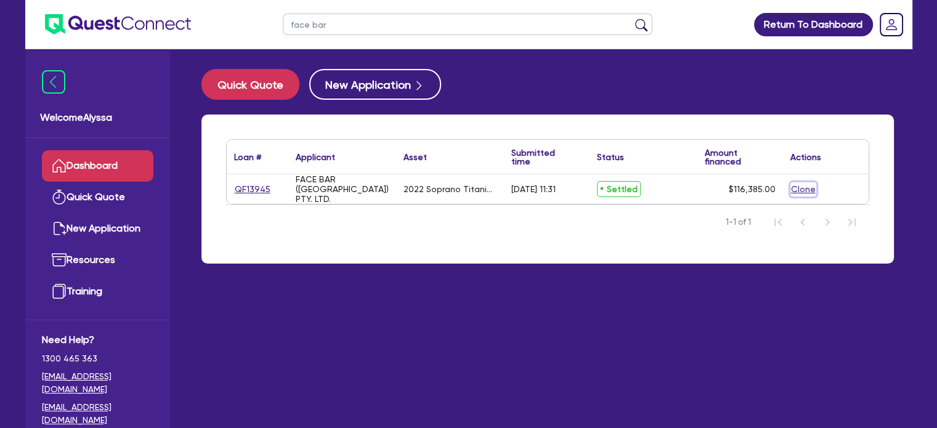
click at [806, 190] on button "Clone" at bounding box center [804, 189] width 26 height 14
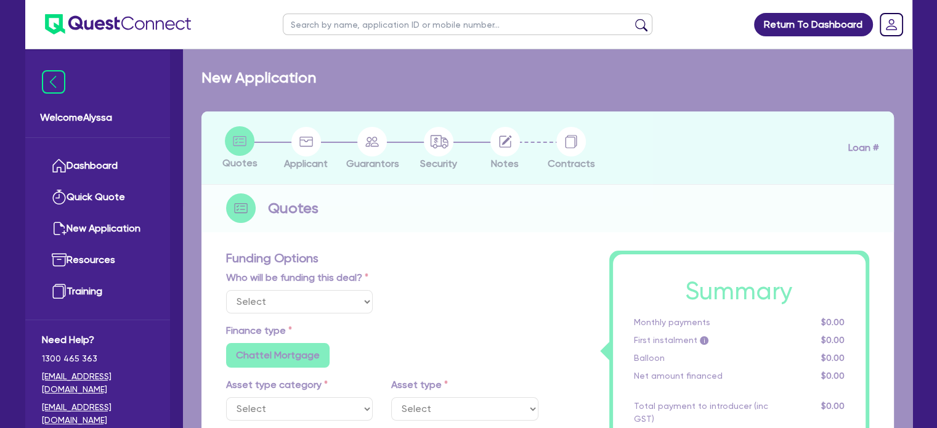
select select "Other"
radio input "true"
radio input "false"
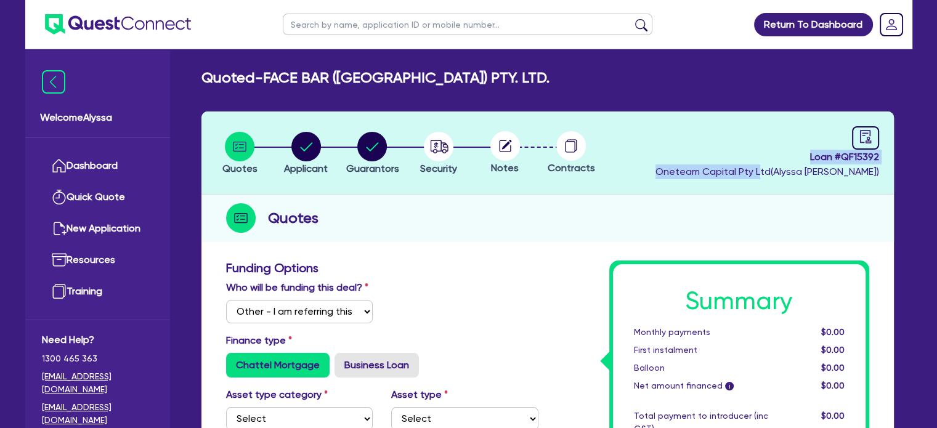
drag, startPoint x: 806, startPoint y: 190, endPoint x: 672, endPoint y: 157, distance: 137.8
click at [672, 157] on header "Quotes Applicant [GEOGRAPHIC_DATA] Security Notes Contracts Loan # QF15392 Onet…" at bounding box center [548, 153] width 693 height 83
click at [867, 150] on span "Loan # QF15392" at bounding box center [768, 157] width 224 height 15
click at [865, 146] on div at bounding box center [865, 137] width 27 height 23
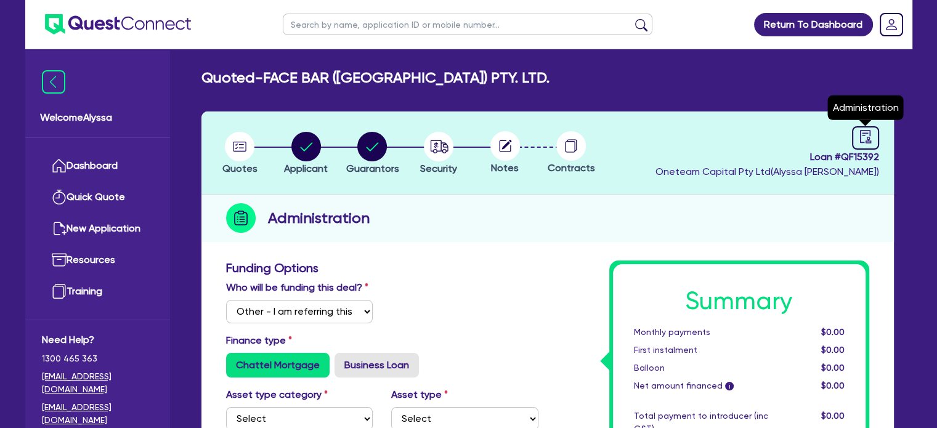
select select "QUOTED"
select select "Other"
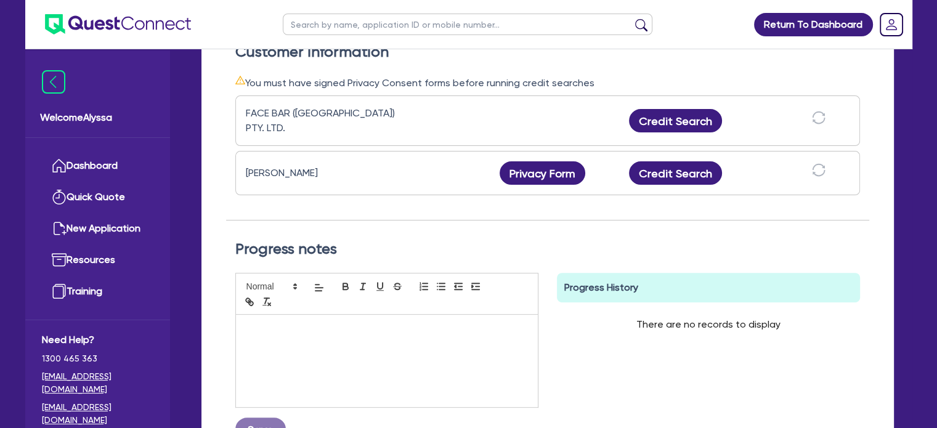
scroll to position [376, 0]
click at [675, 167] on button "Credit Search" at bounding box center [676, 173] width 94 height 23
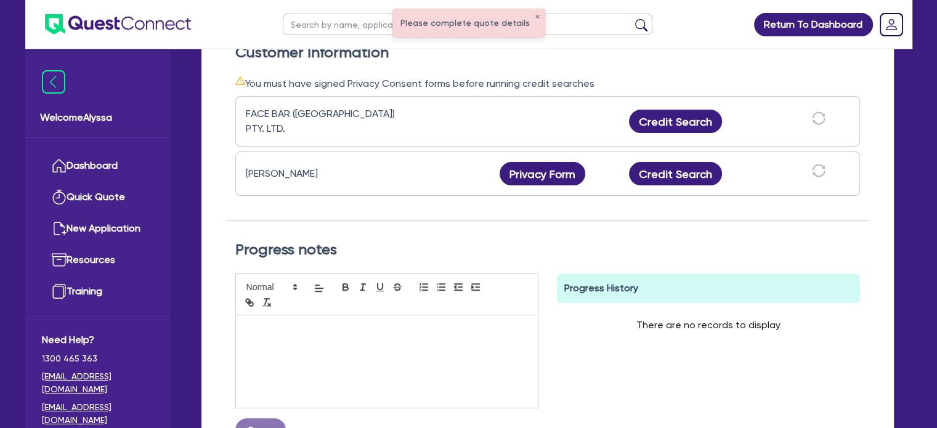
click at [536, 17] on div "Please complete quote details ✕" at bounding box center [469, 23] width 152 height 28
click at [532, 12] on div "Please complete quote details ✕" at bounding box center [469, 23] width 152 height 28
click at [535, 17] on button "✕" at bounding box center [537, 17] width 5 height 6
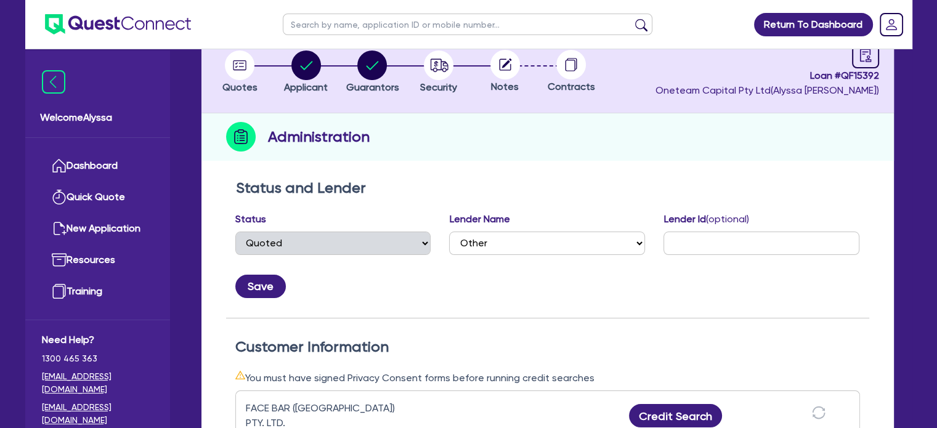
scroll to position [0, 0]
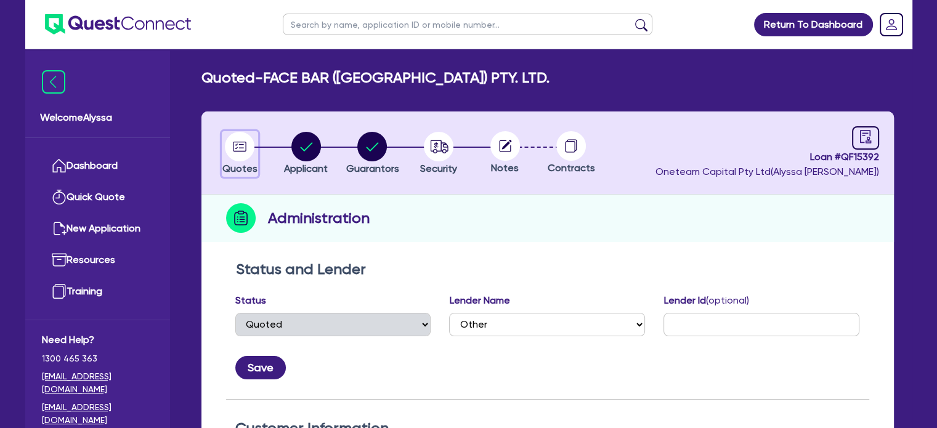
click at [230, 145] on circle "button" at bounding box center [240, 147] width 30 height 30
select select "Other"
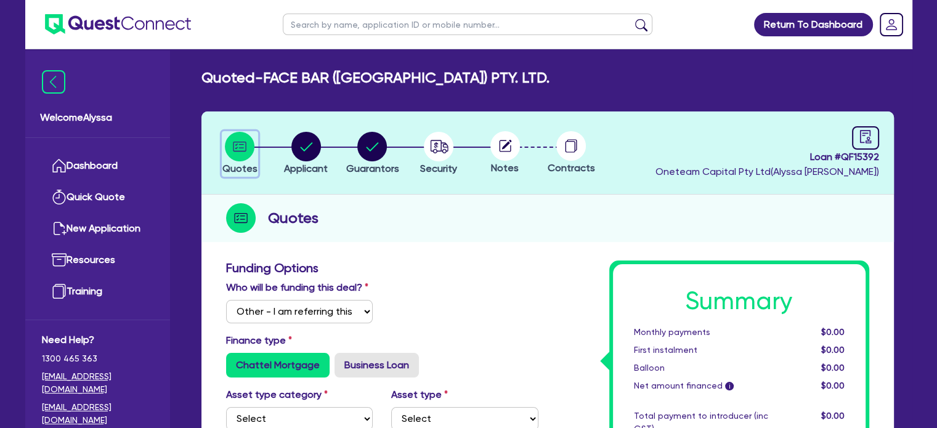
scroll to position [224, 0]
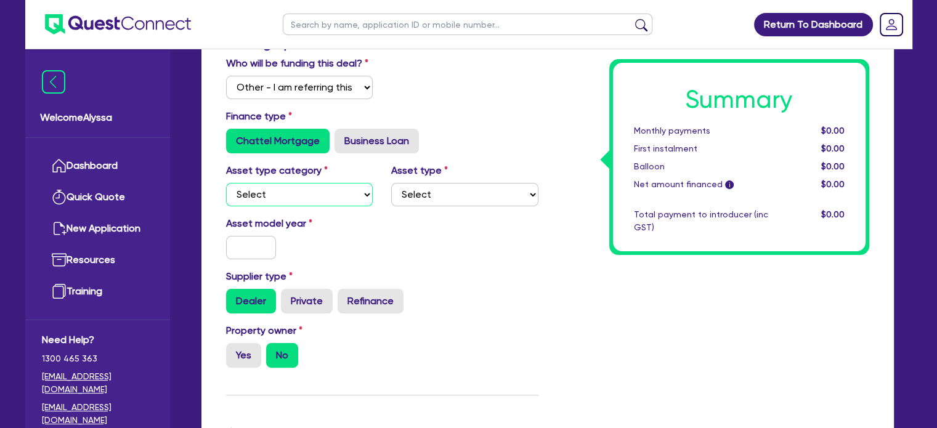
click at [266, 195] on select "Select Cars and light trucks Primary assets Secondary assets Tertiary assets" at bounding box center [299, 194] width 147 height 23
select select "TERTIARY_ASSETS"
click at [226, 183] on select "Select Cars and light trucks Primary assets Secondary assets Tertiary assets" at bounding box center [299, 194] width 147 height 23
click at [422, 199] on select "Select Beauty equipment IT equipment IT software Watercraft Other" at bounding box center [464, 194] width 147 height 23
select select "BEAUTY_EQUIPMENT"
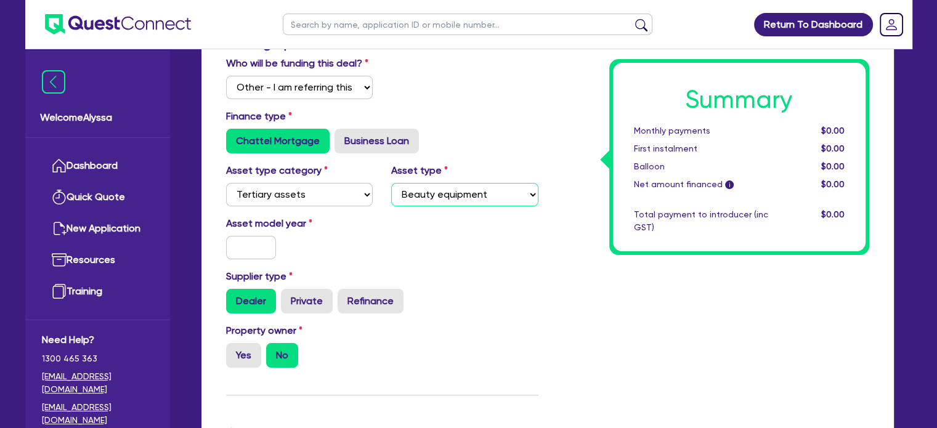
click at [391, 183] on select "Select Beauty equipment IT equipment IT software Watercraft Other" at bounding box center [464, 194] width 147 height 23
click at [266, 245] on input "text" at bounding box center [251, 247] width 51 height 23
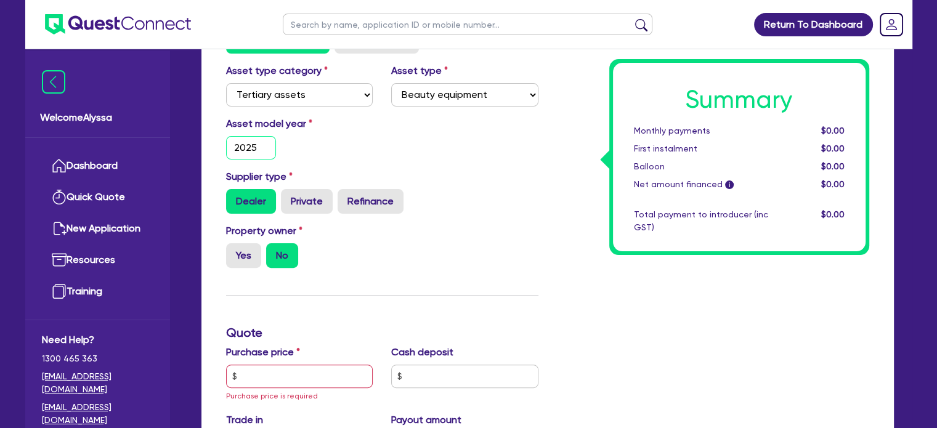
scroll to position [327, 0]
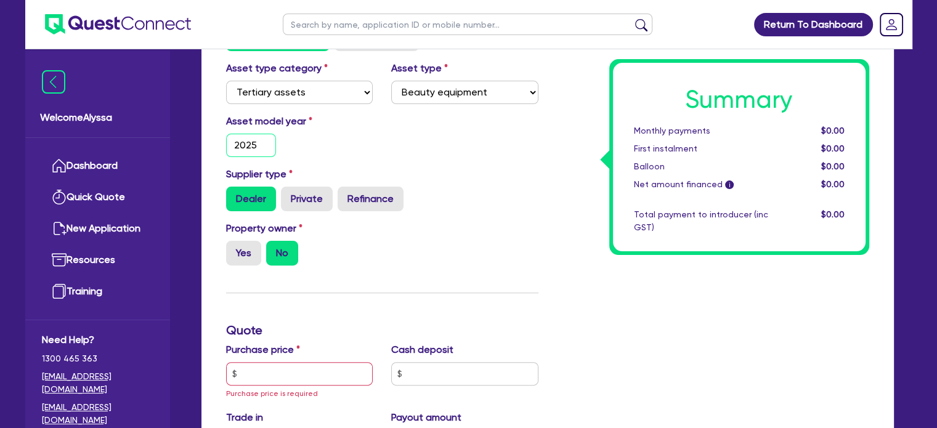
type input "2025"
click at [242, 381] on input "text" at bounding box center [299, 373] width 147 height 23
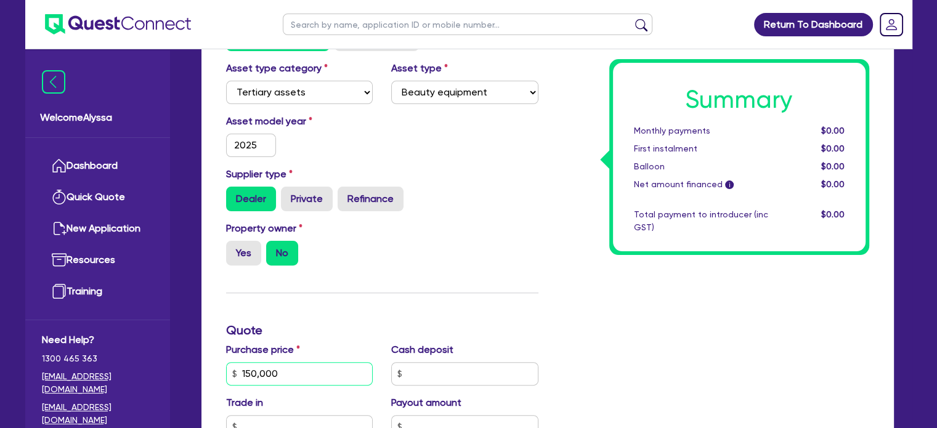
type input "150,000"
click at [528, 290] on div "Funding Options Who will be funding this deal? Select I will fund 100% I will c…" at bounding box center [382, 337] width 331 height 807
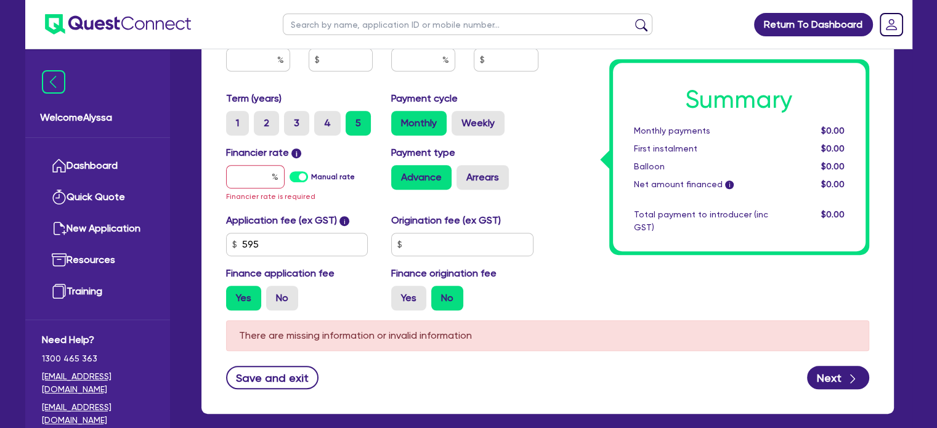
scroll to position [749, 0]
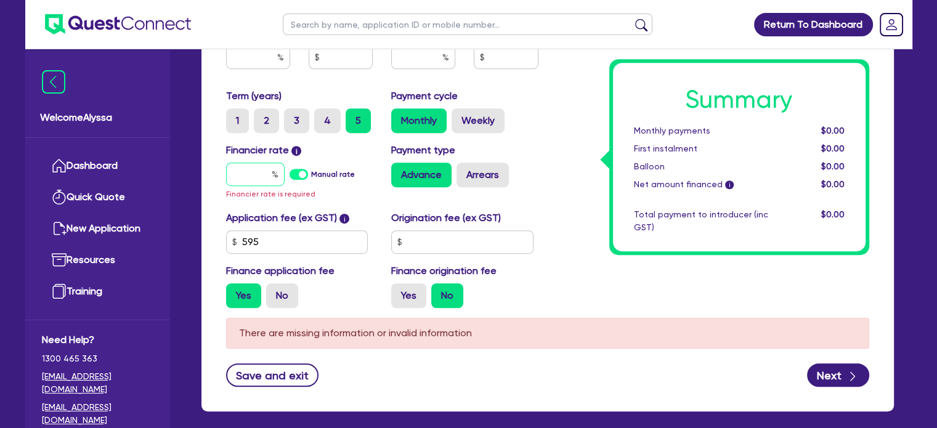
click at [243, 176] on input "text" at bounding box center [255, 174] width 59 height 23
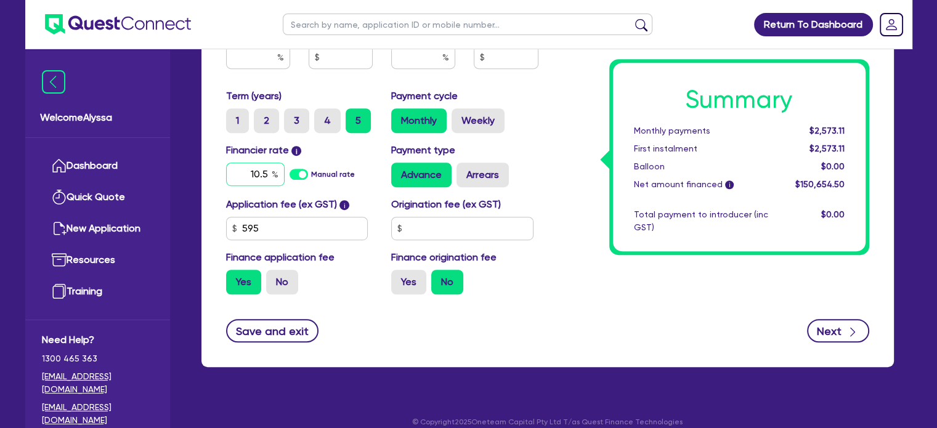
type input "10.5"
click at [831, 320] on button "Next" at bounding box center [838, 330] width 62 height 23
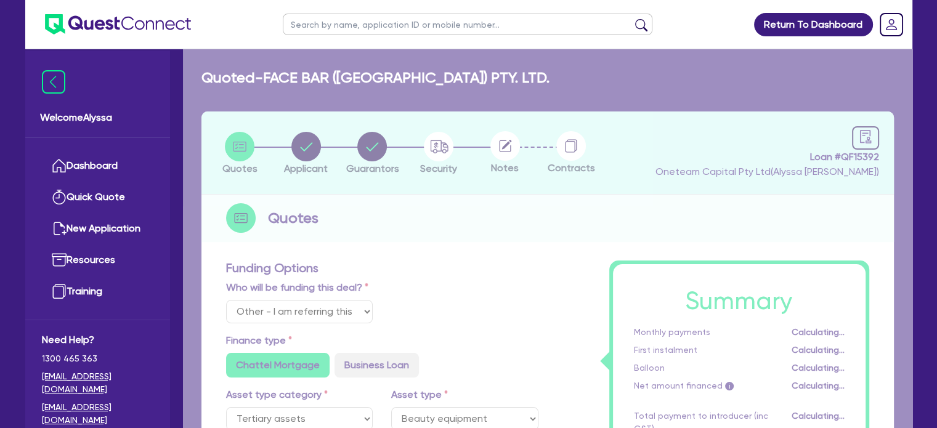
select select "COMPANY"
select select "HEALTH_BEAUTY"
select select "HAIR_BEAUTY_SALONS"
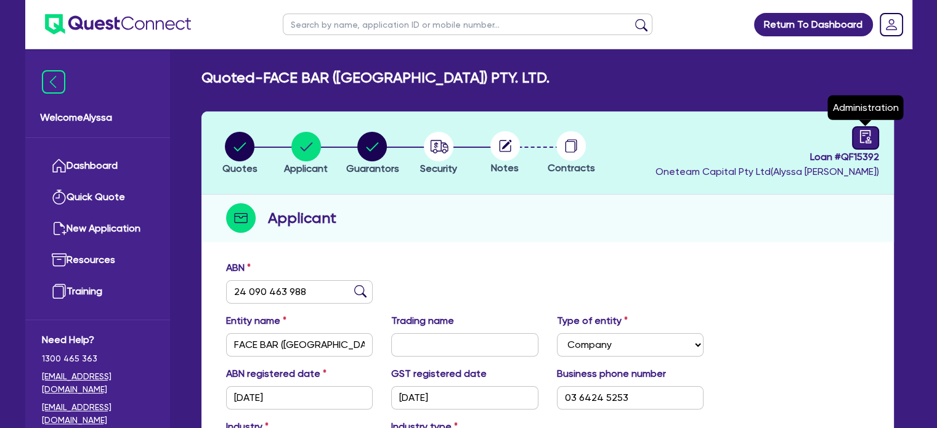
click at [868, 135] on icon "audit" at bounding box center [866, 137] width 14 height 14
select select "QUOTED"
select select "Other"
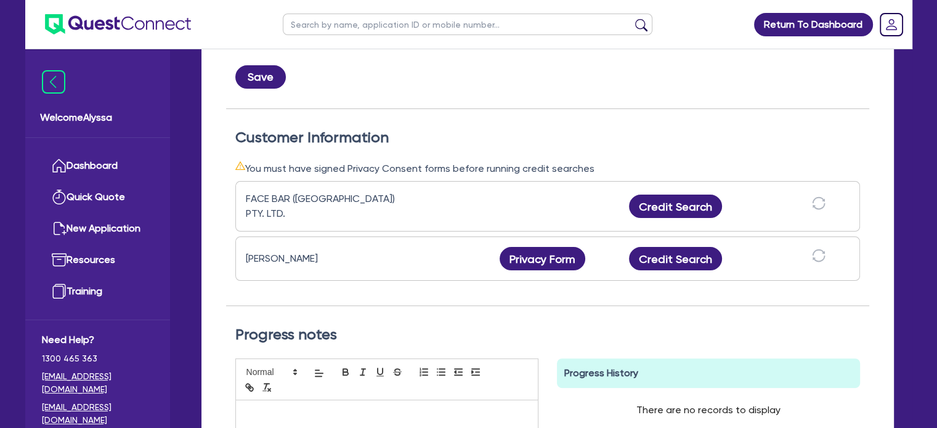
scroll to position [288, 0]
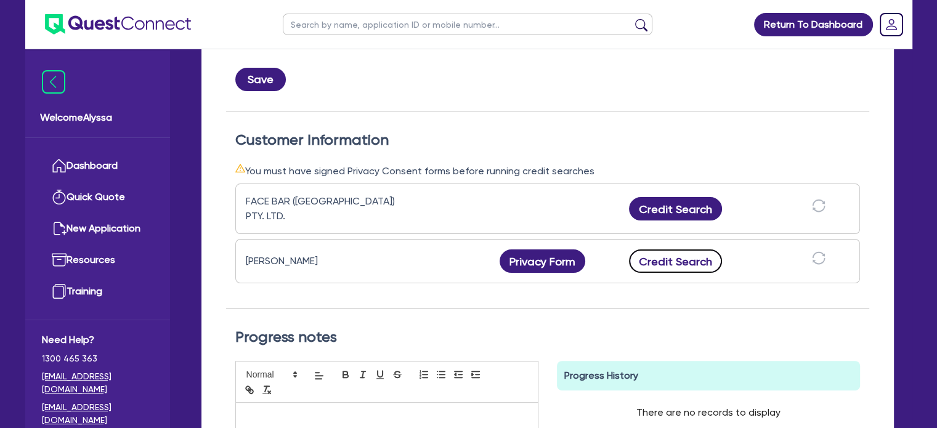
click at [664, 255] on button "Credit Search" at bounding box center [676, 261] width 94 height 23
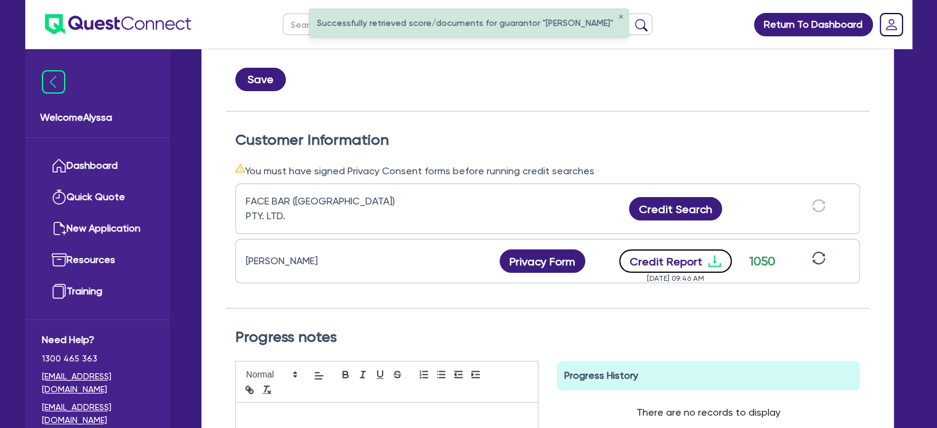
click at [688, 250] on button "Credit Report" at bounding box center [675, 261] width 113 height 23
